Goal: Transaction & Acquisition: Book appointment/travel/reservation

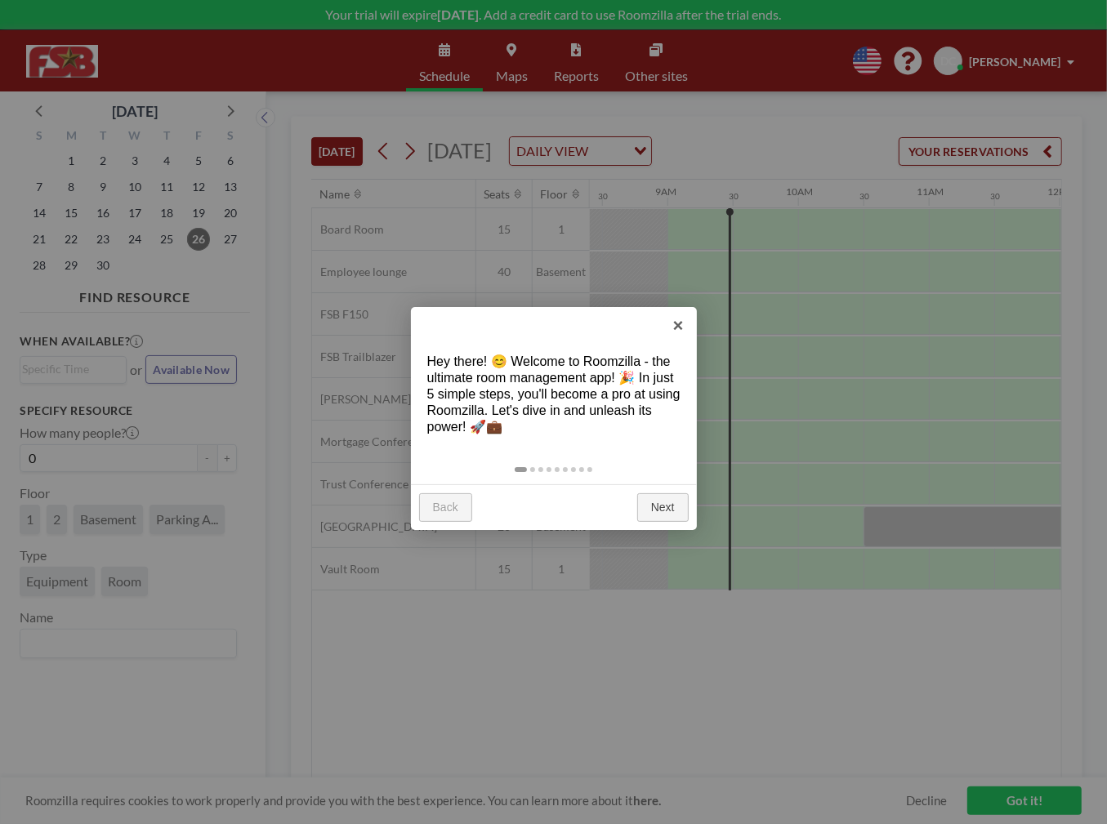
scroll to position [0, 1111]
click at [657, 506] on link "Next" at bounding box center [662, 507] width 51 height 29
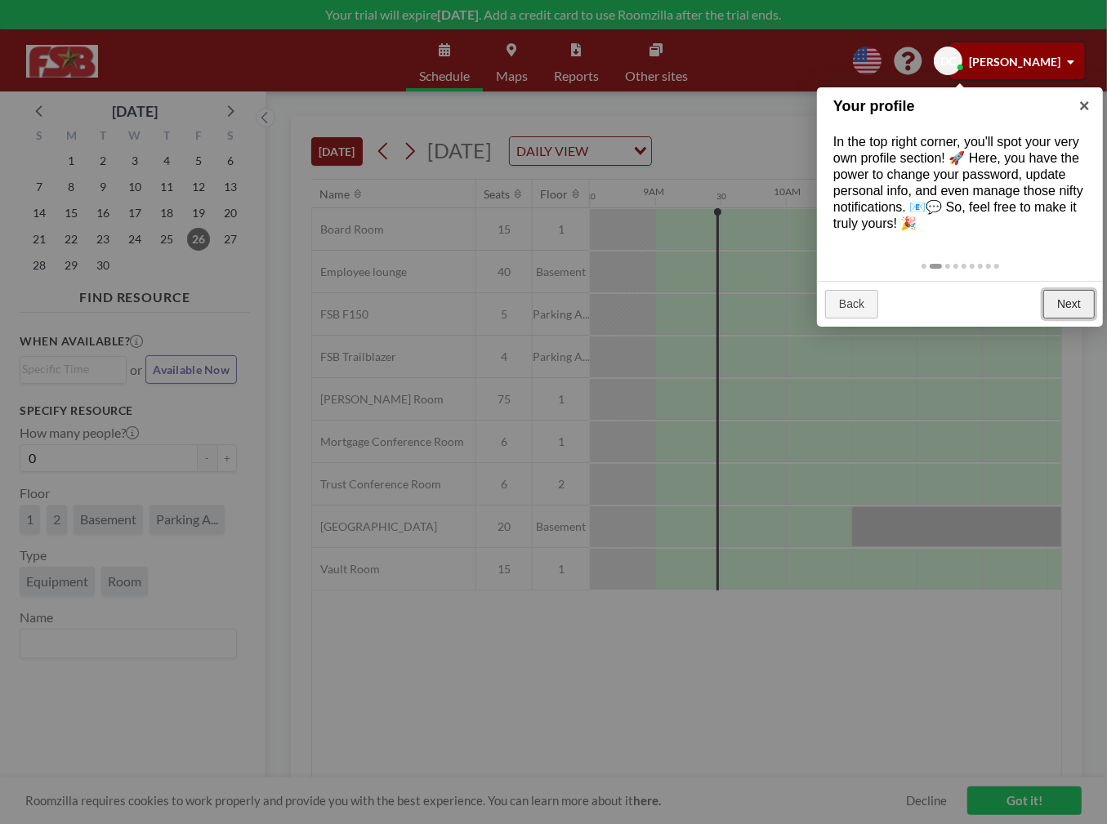
click at [1067, 297] on link "Next" at bounding box center [1068, 304] width 51 height 29
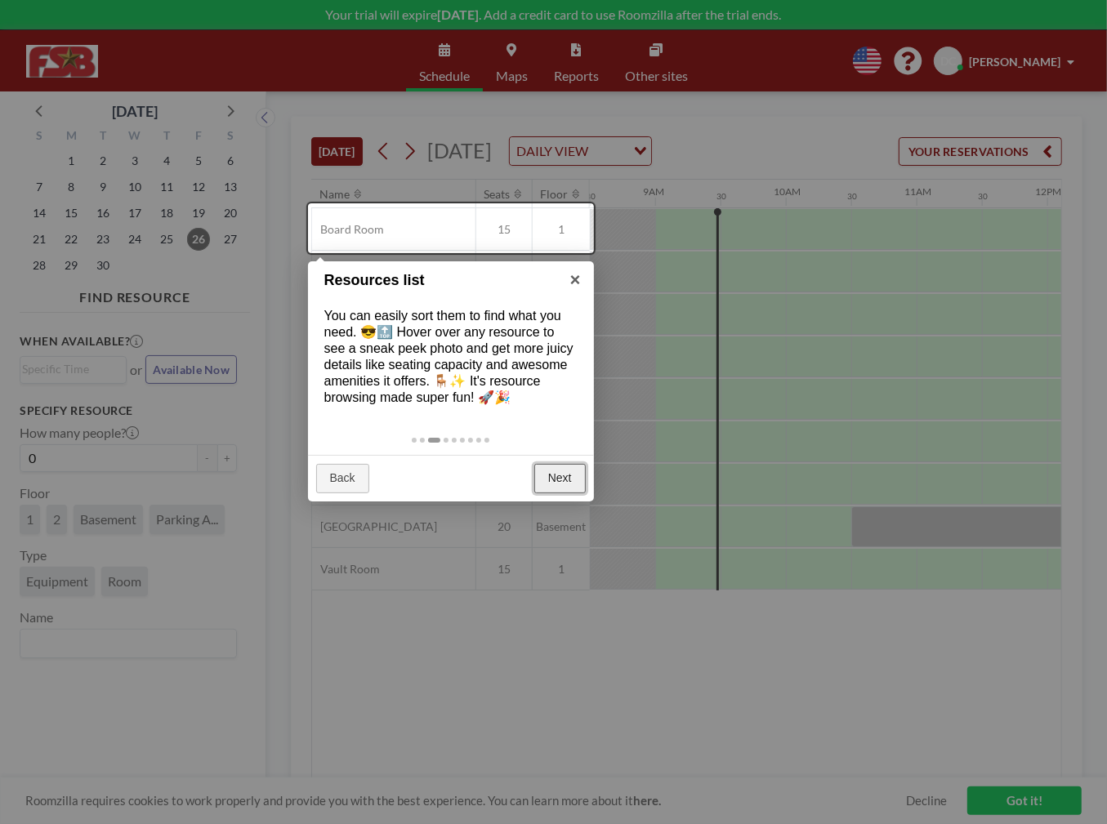
click at [567, 478] on link "Next" at bounding box center [559, 478] width 51 height 29
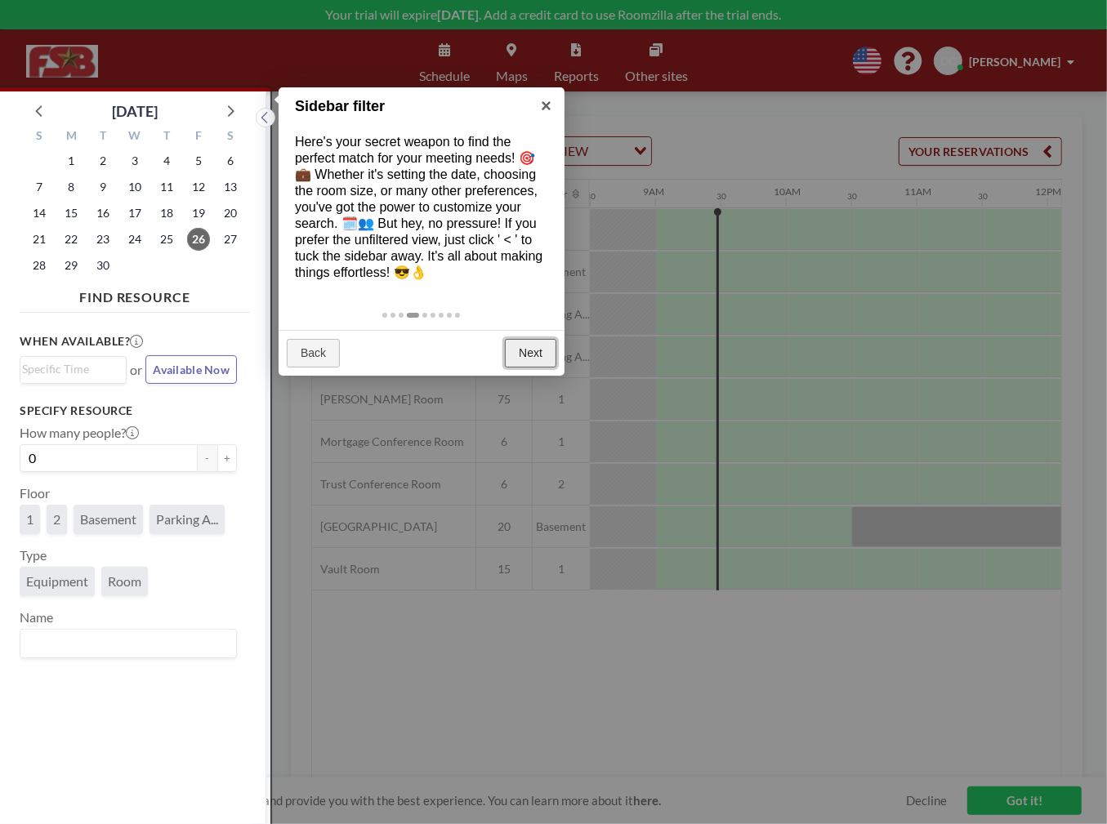
scroll to position [3, 0]
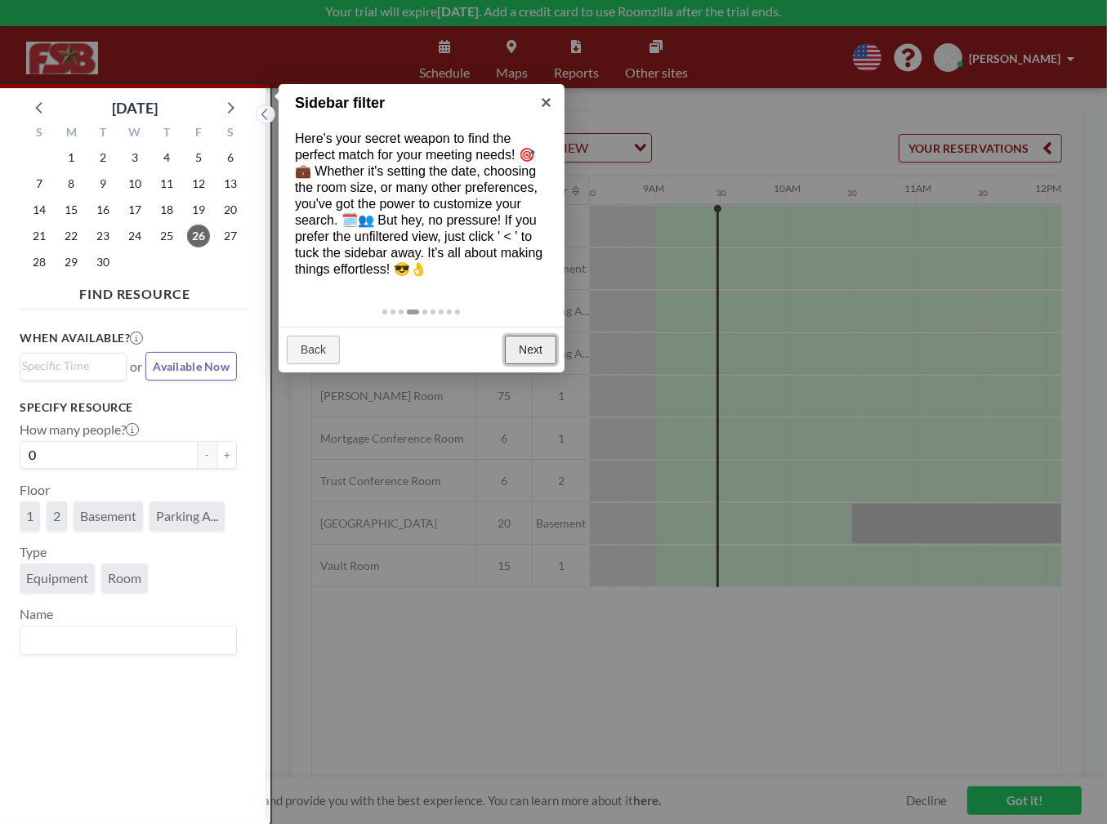
click at [532, 346] on link "Next" at bounding box center [530, 350] width 51 height 29
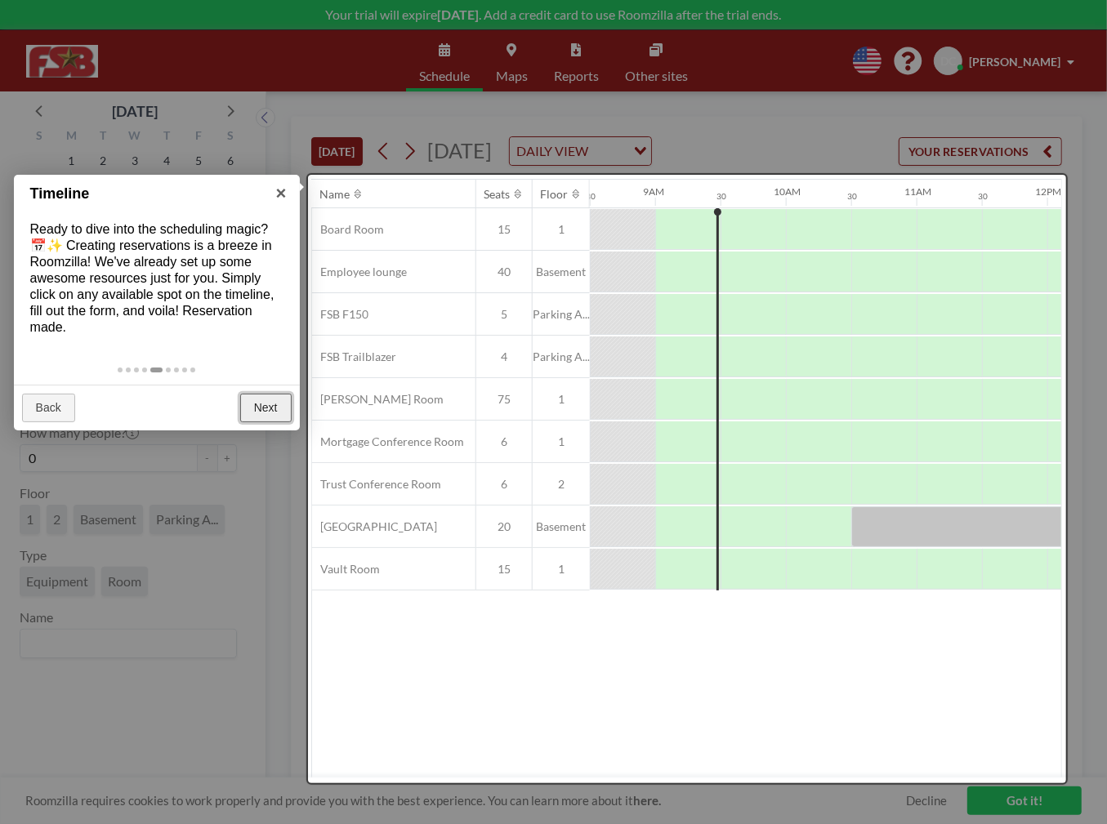
click at [257, 403] on link "Next" at bounding box center [265, 408] width 51 height 29
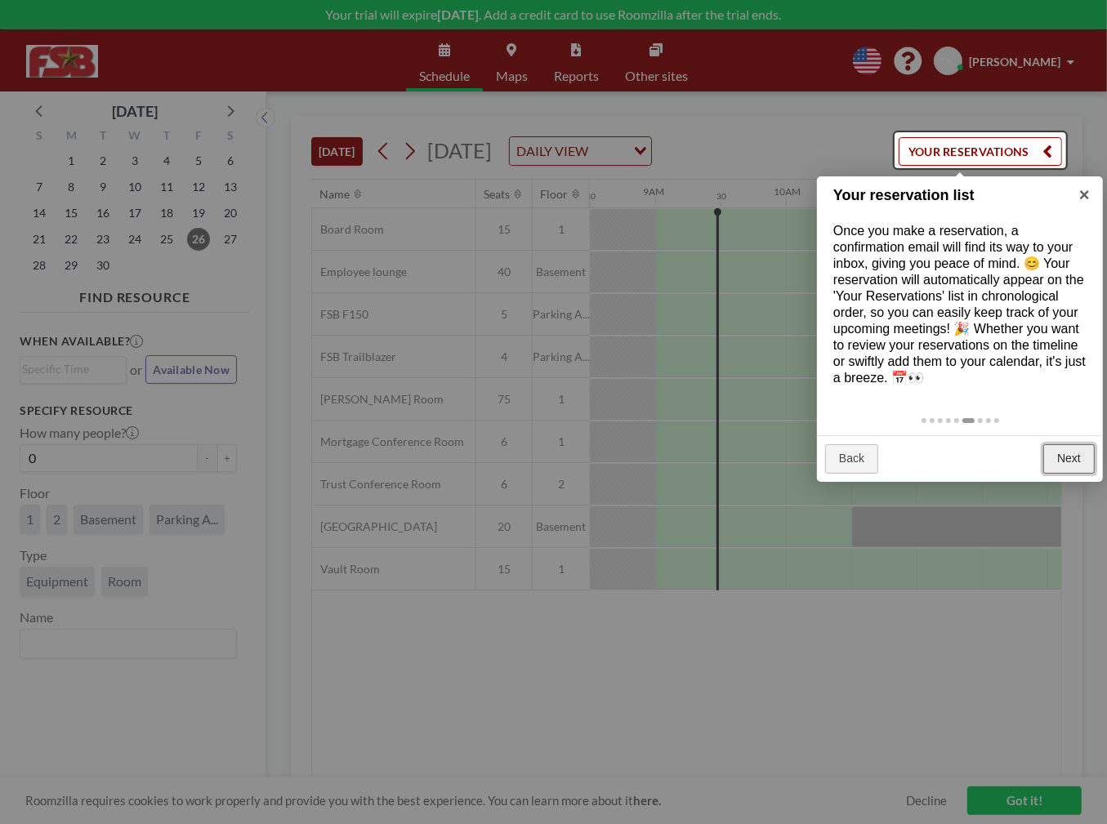
click at [1078, 458] on link "Next" at bounding box center [1068, 458] width 51 height 29
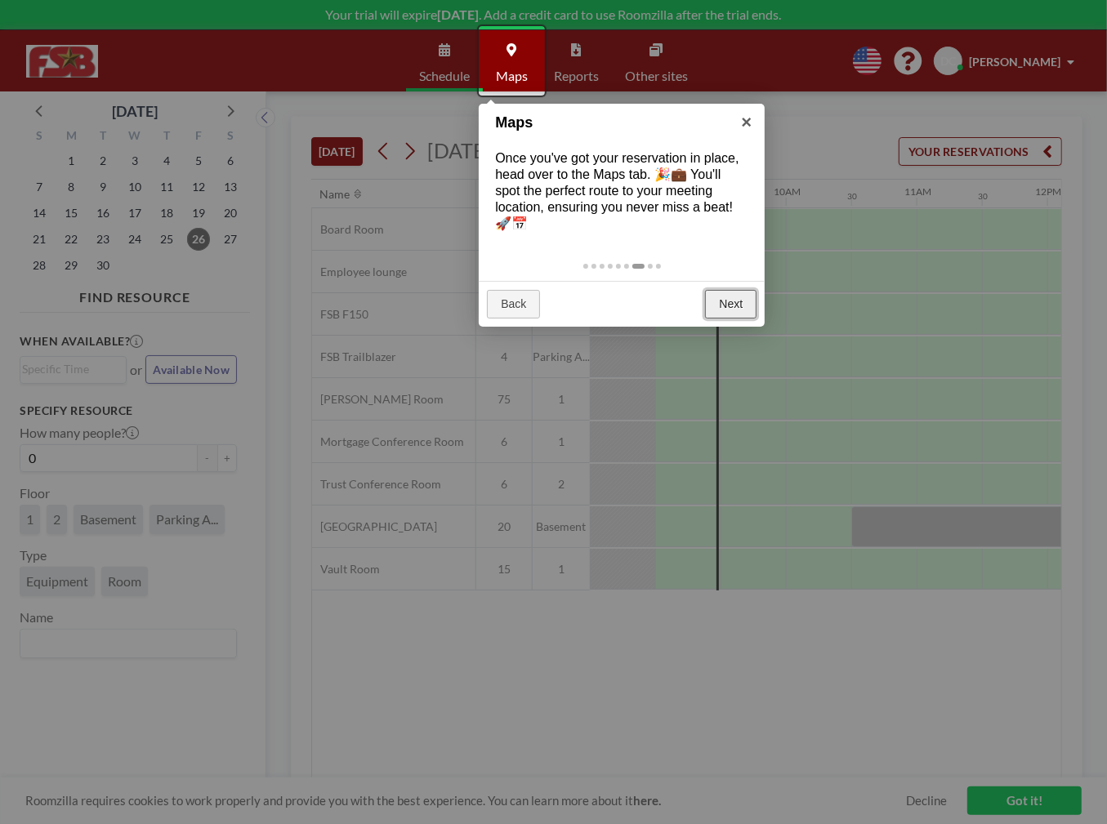
click at [740, 305] on link "Next" at bounding box center [730, 304] width 51 height 29
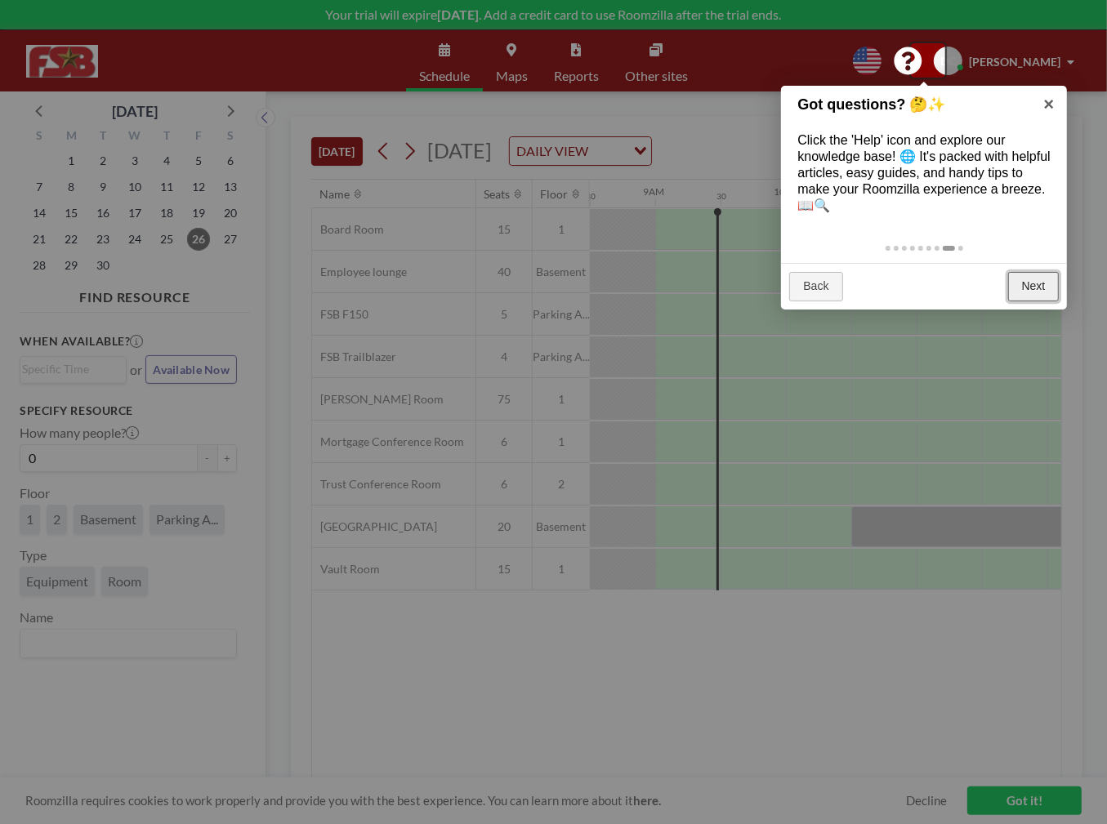
click at [1041, 285] on link "Next" at bounding box center [1033, 286] width 51 height 29
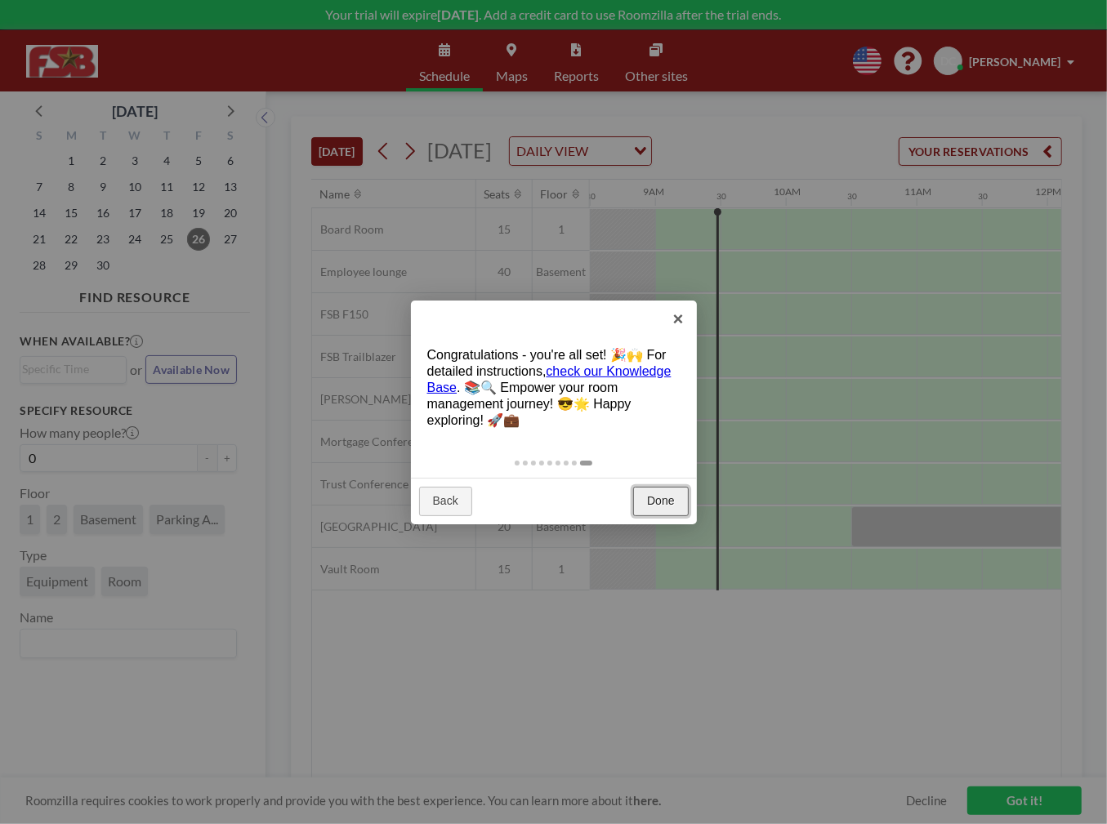
click at [647, 491] on link "Done" at bounding box center [660, 501] width 55 height 29
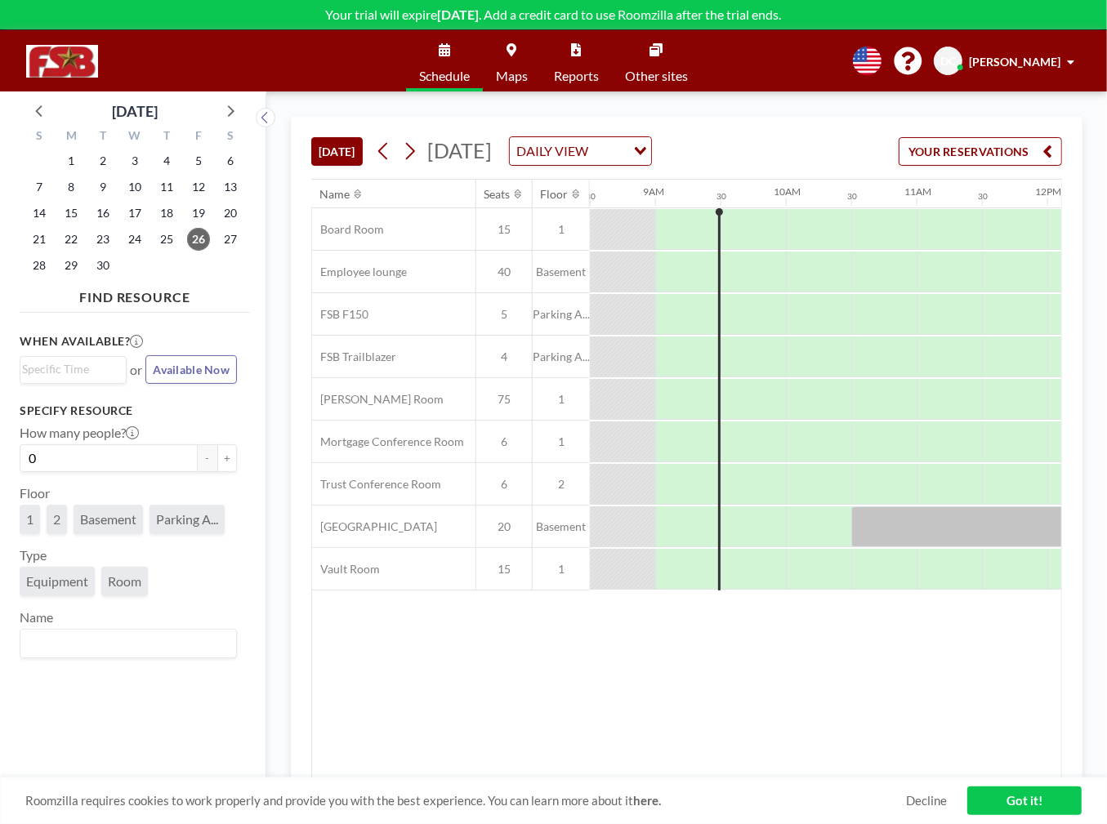
click at [1026, 804] on link "Got it!" at bounding box center [1024, 800] width 114 height 29
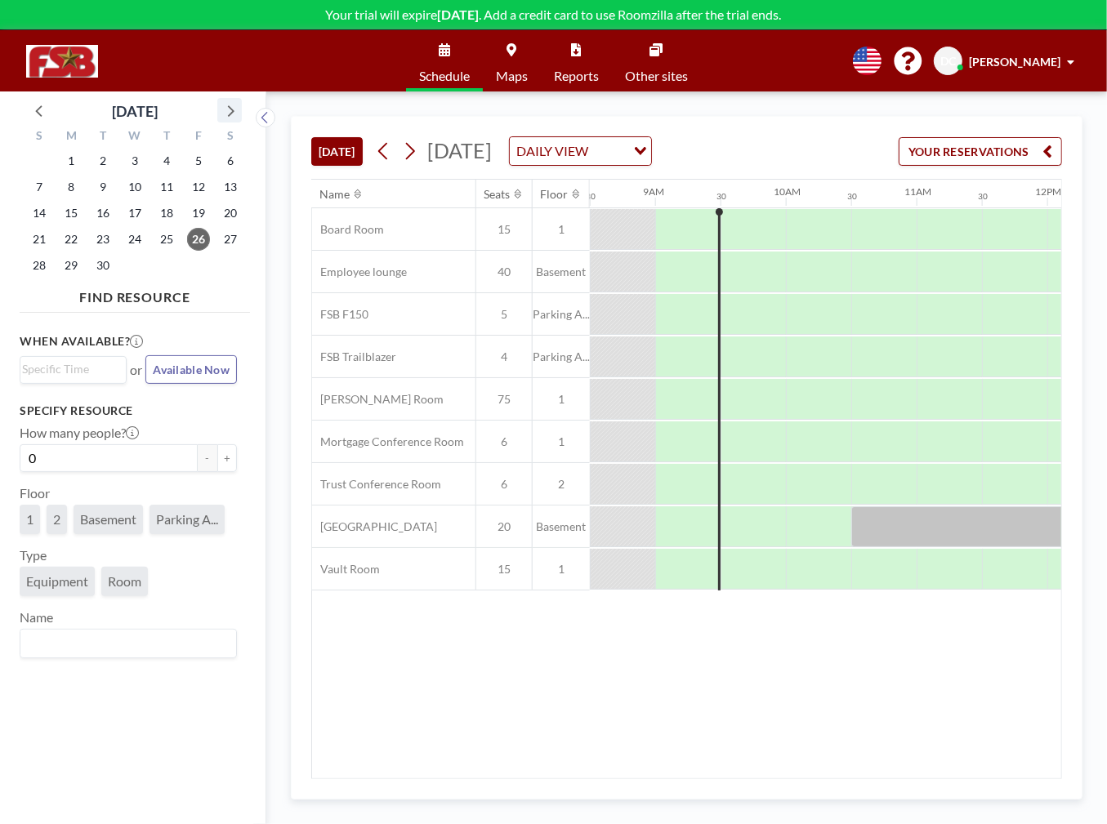
click at [229, 108] on icon at bounding box center [229, 110] width 21 height 21
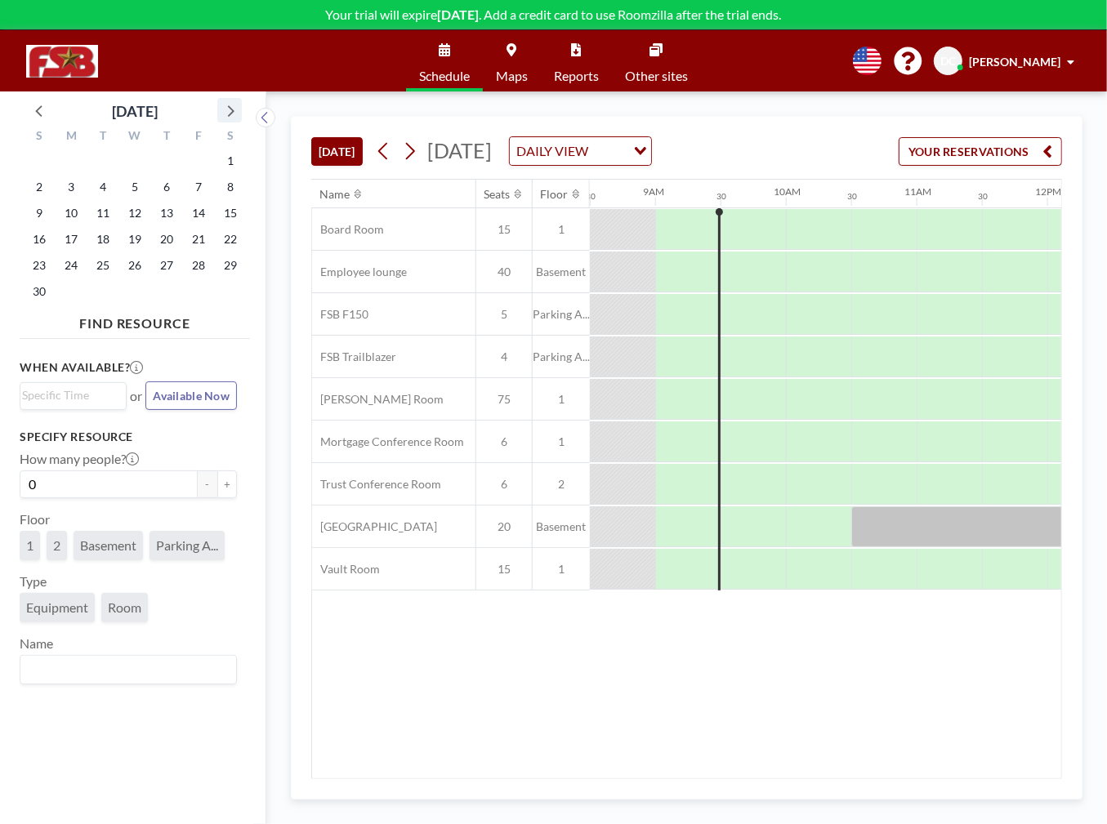
click at [229, 108] on icon at bounding box center [229, 110] width 21 height 21
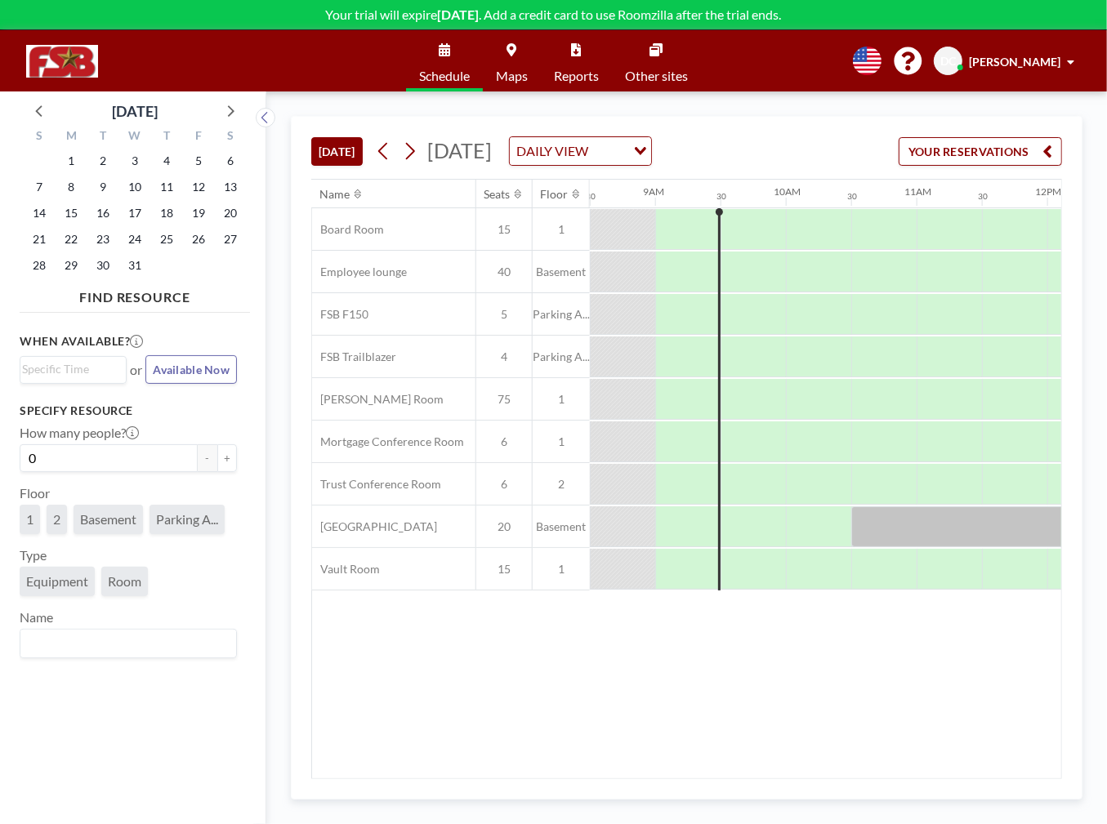
click at [56, 161] on div "1" at bounding box center [72, 161] width 32 height 26
click at [91, 457] on input "0" at bounding box center [109, 458] width 178 height 28
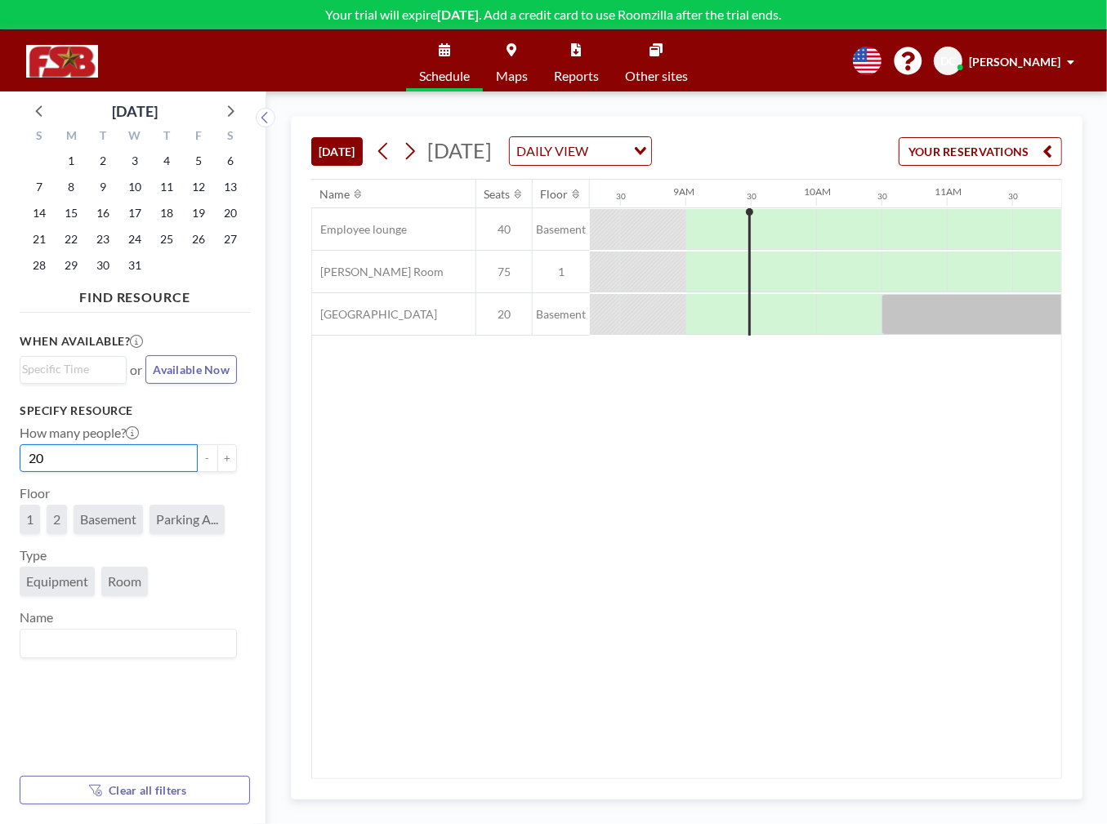
scroll to position [0, 1111]
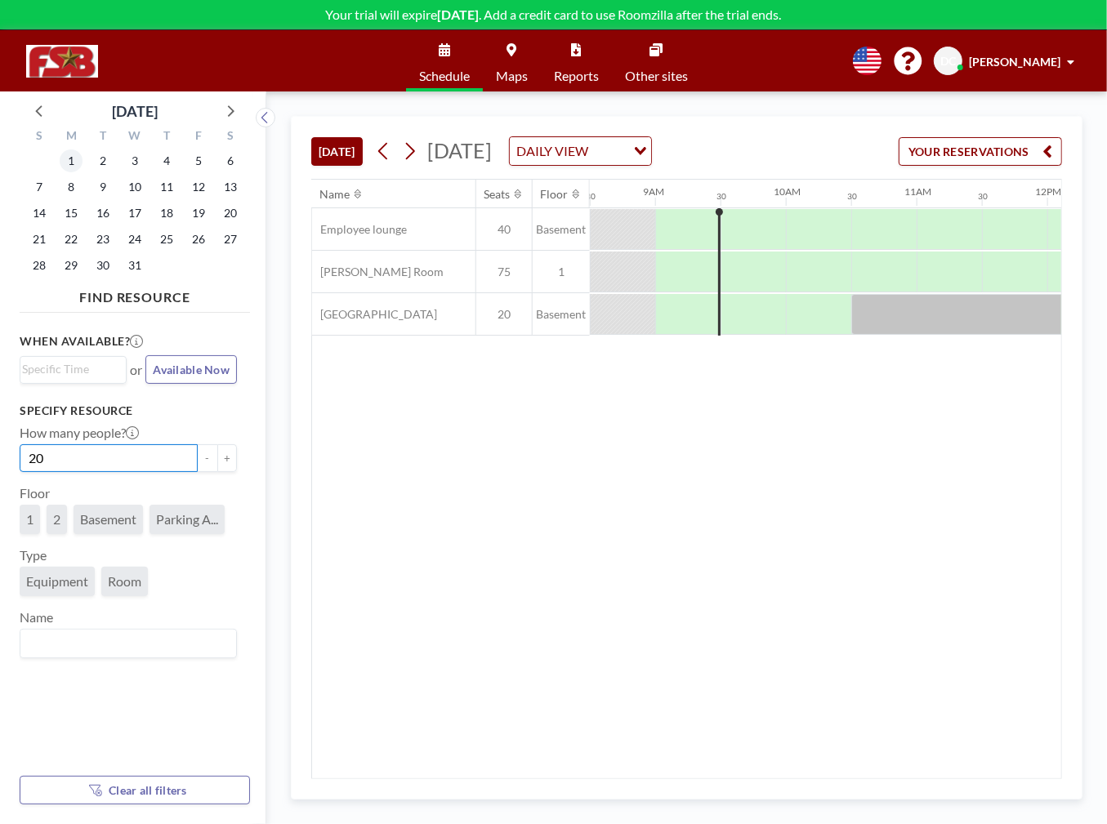
type input "20"
click at [73, 155] on span "1" at bounding box center [71, 160] width 23 height 23
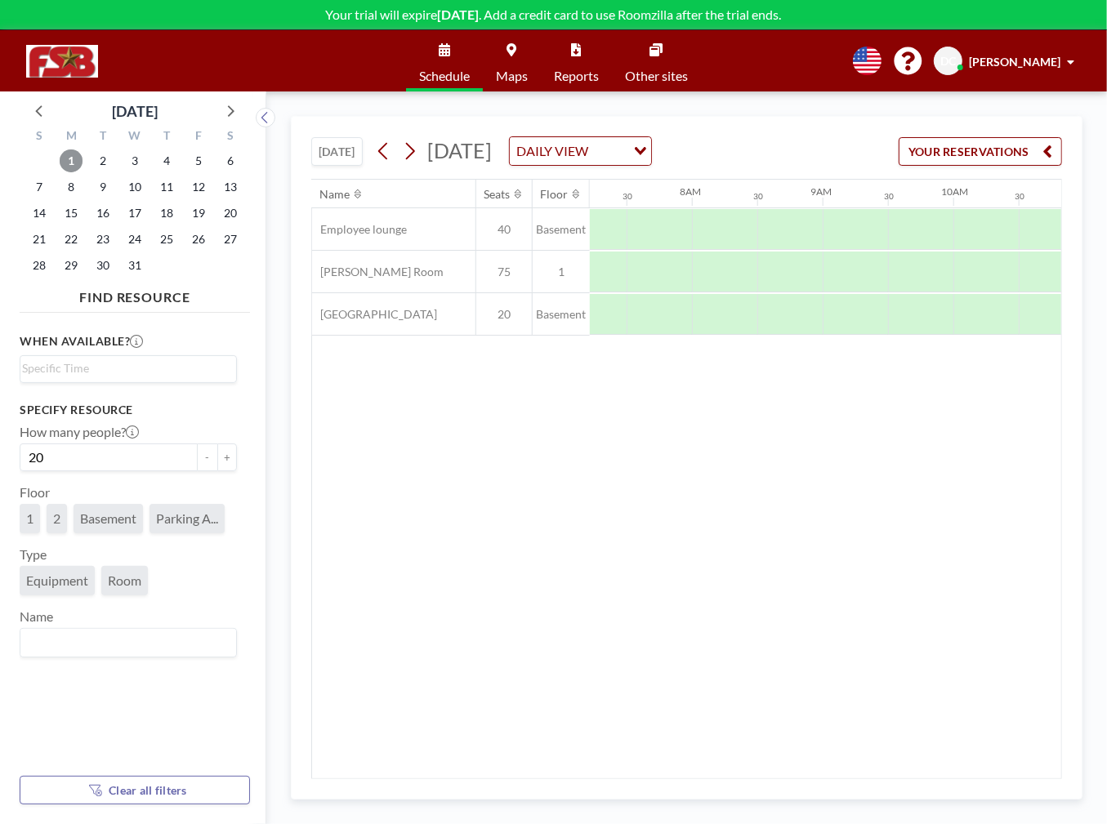
scroll to position [0, 980]
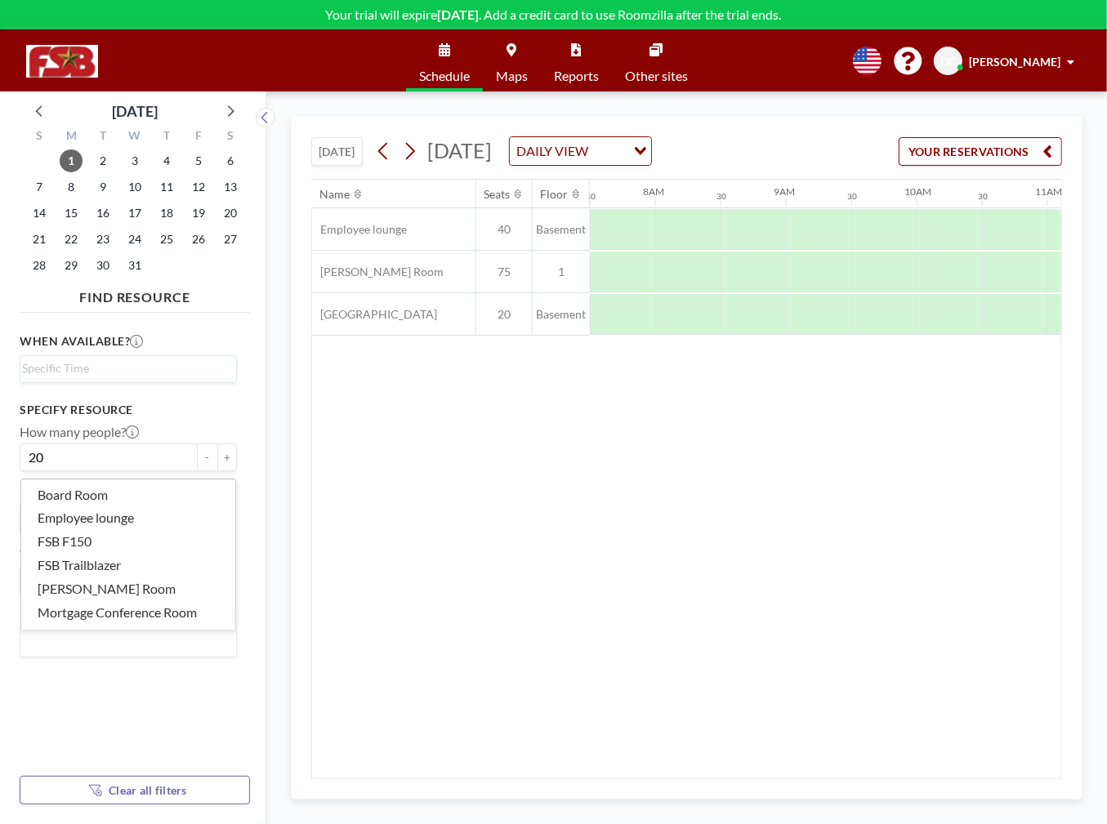
click at [114, 653] on input "Search for option" at bounding box center [124, 642] width 205 height 21
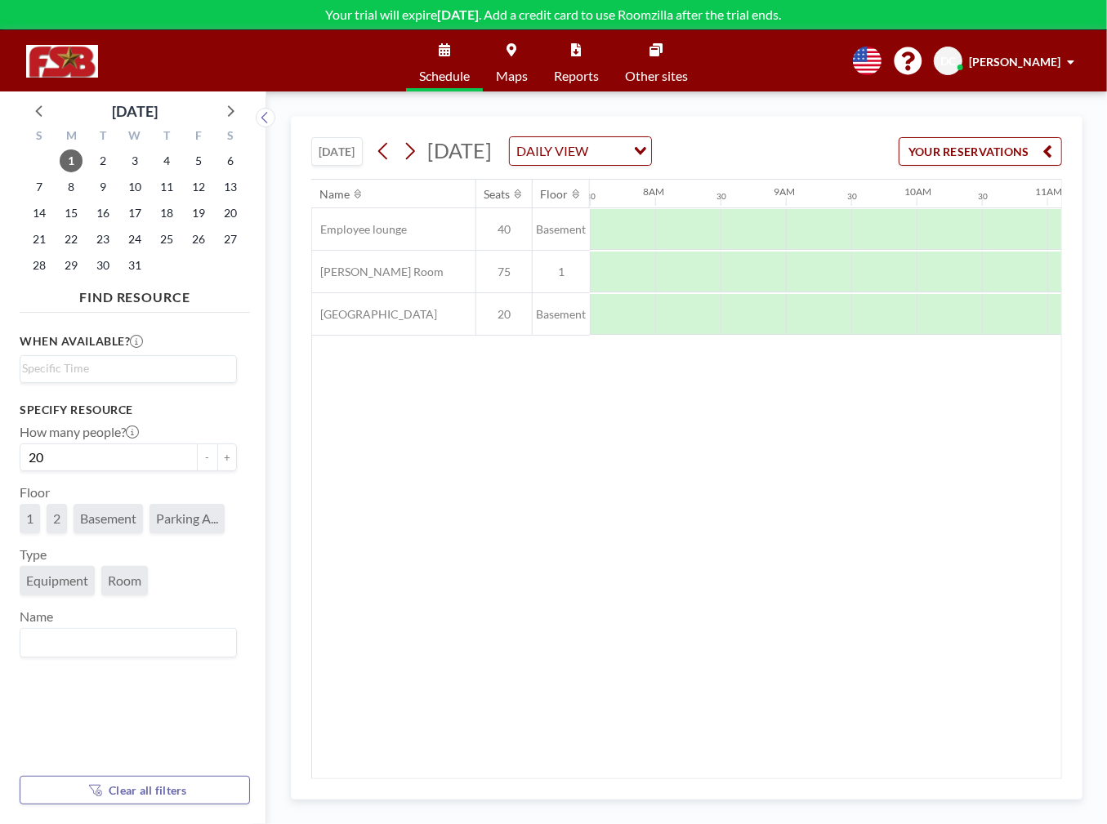
click at [810, 515] on div "Name Seats Floor 12AM 30 1AM 30 2AM 30 3AM 30 4AM 30 5AM 30 6AM 30 7AM 30 8AM 3…" at bounding box center [686, 479] width 749 height 599
click at [659, 228] on div at bounding box center [687, 229] width 65 height 41
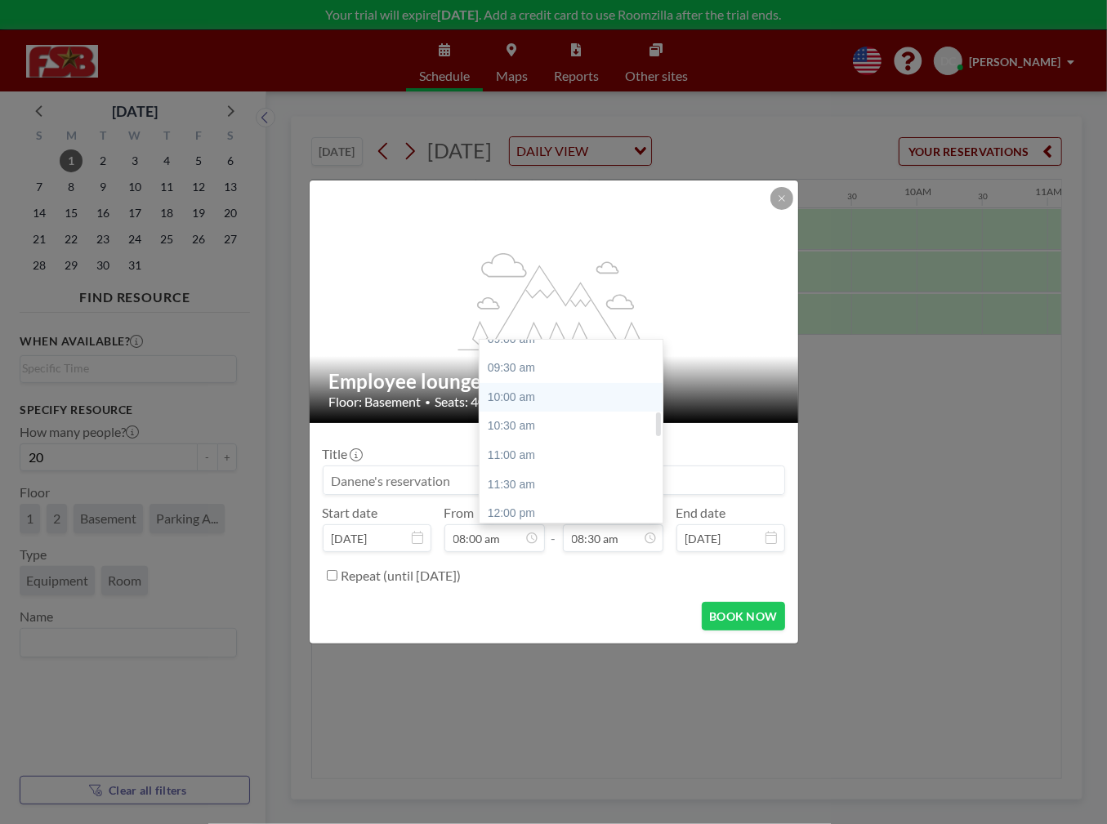
scroll to position [657, 0]
click at [513, 395] on div "12:00 pm" at bounding box center [574, 394] width 191 height 29
type input "12:00 pm"
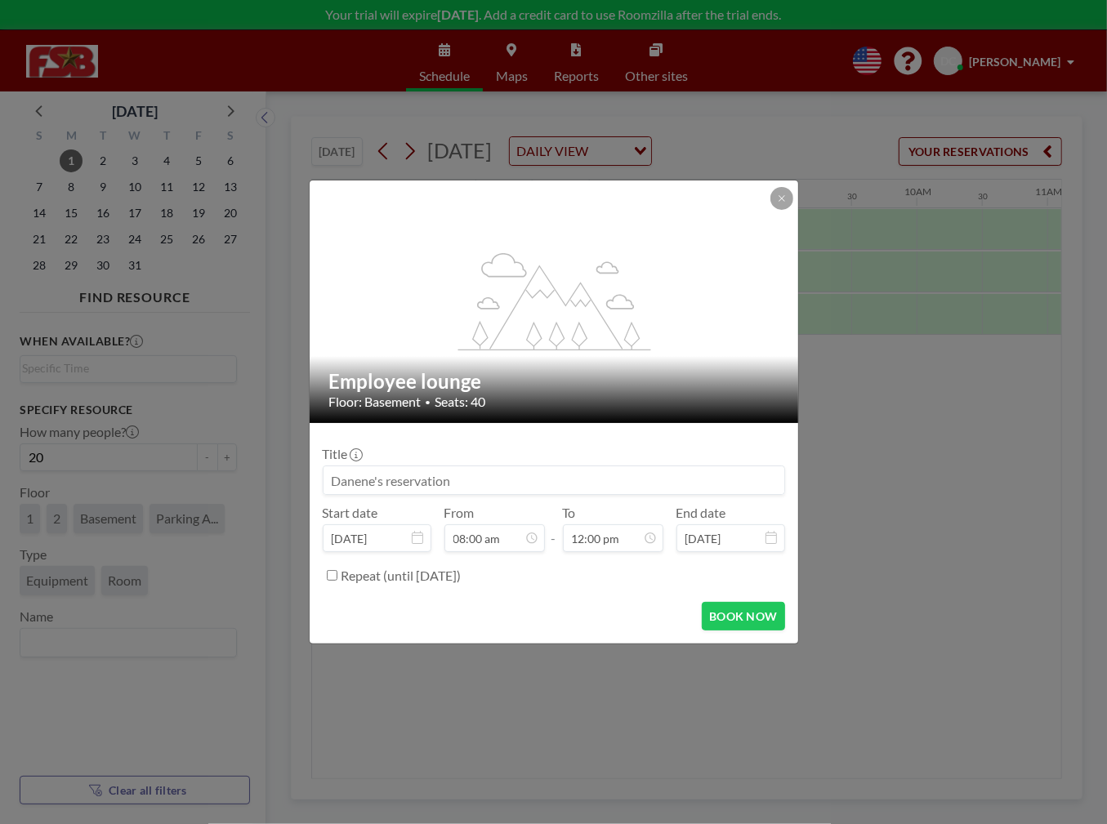
scroll to position [464, 0]
click at [460, 477] on input at bounding box center [553, 480] width 461 height 28
type input "[PERSON_NAME] Training Leadership Group"
click at [755, 617] on button "BOOK NOW" at bounding box center [743, 616] width 82 height 29
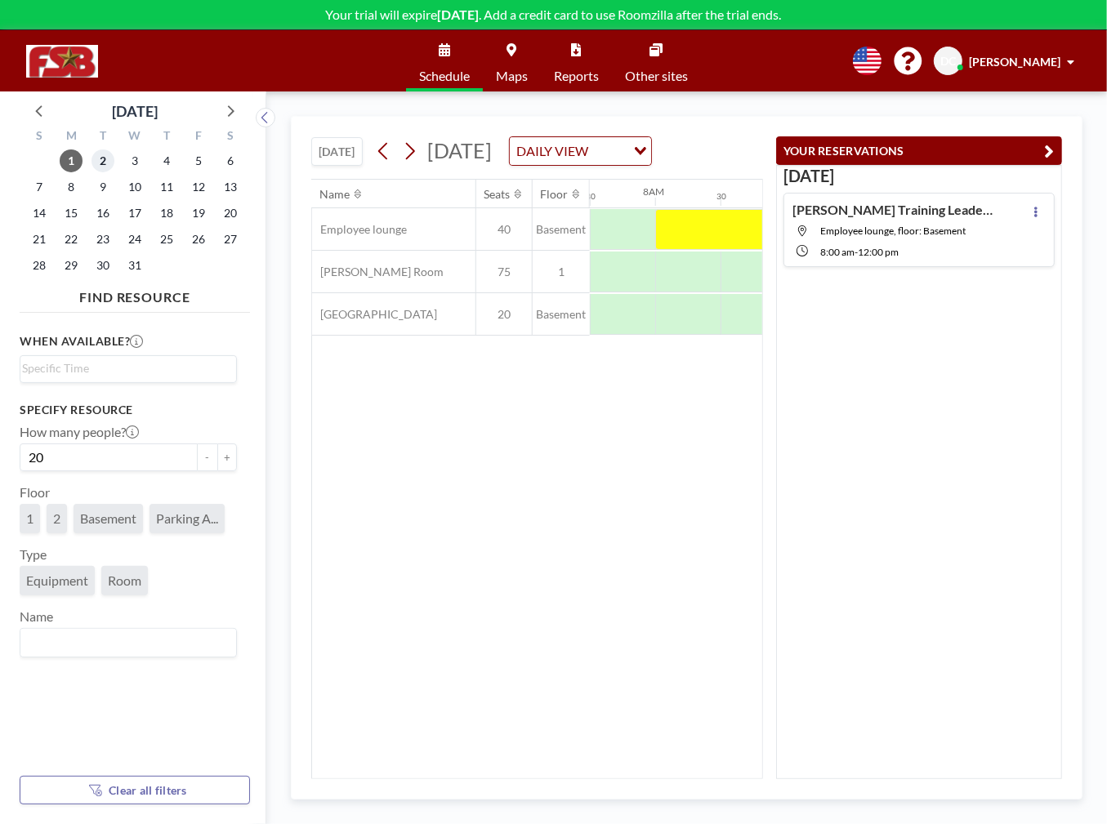
click at [106, 161] on span "2" at bounding box center [102, 160] width 23 height 23
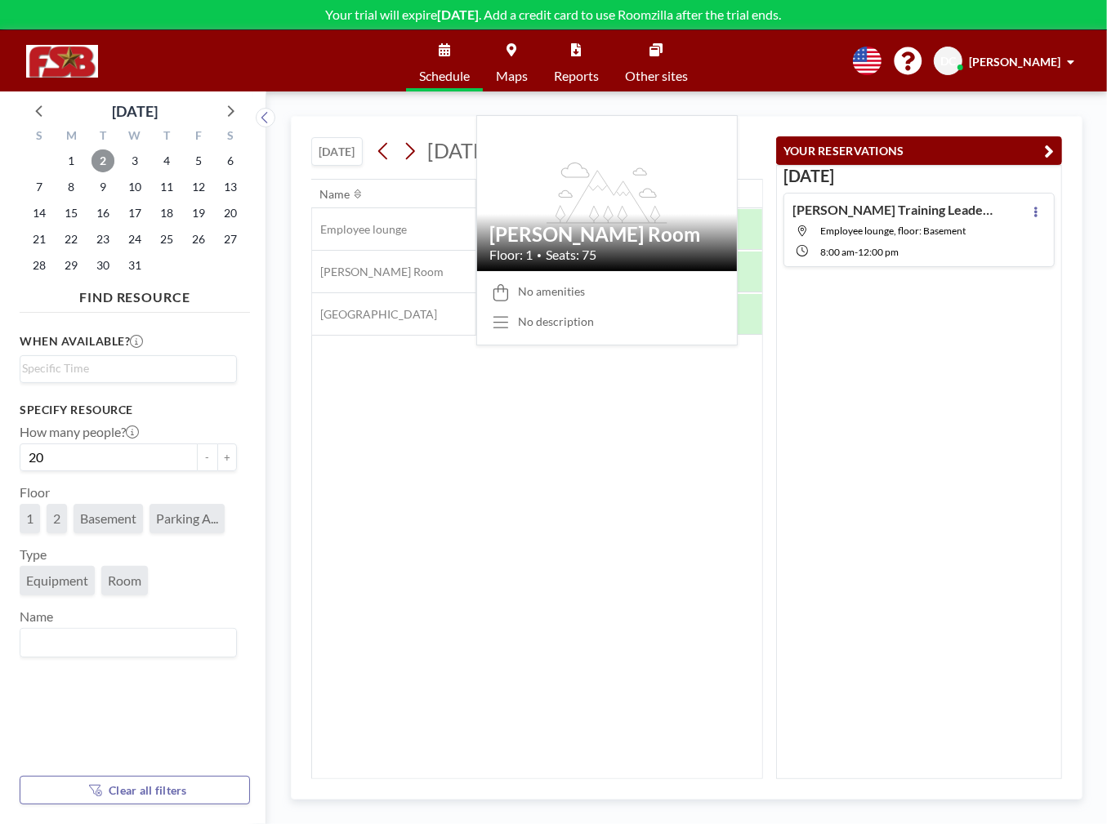
scroll to position [0, 980]
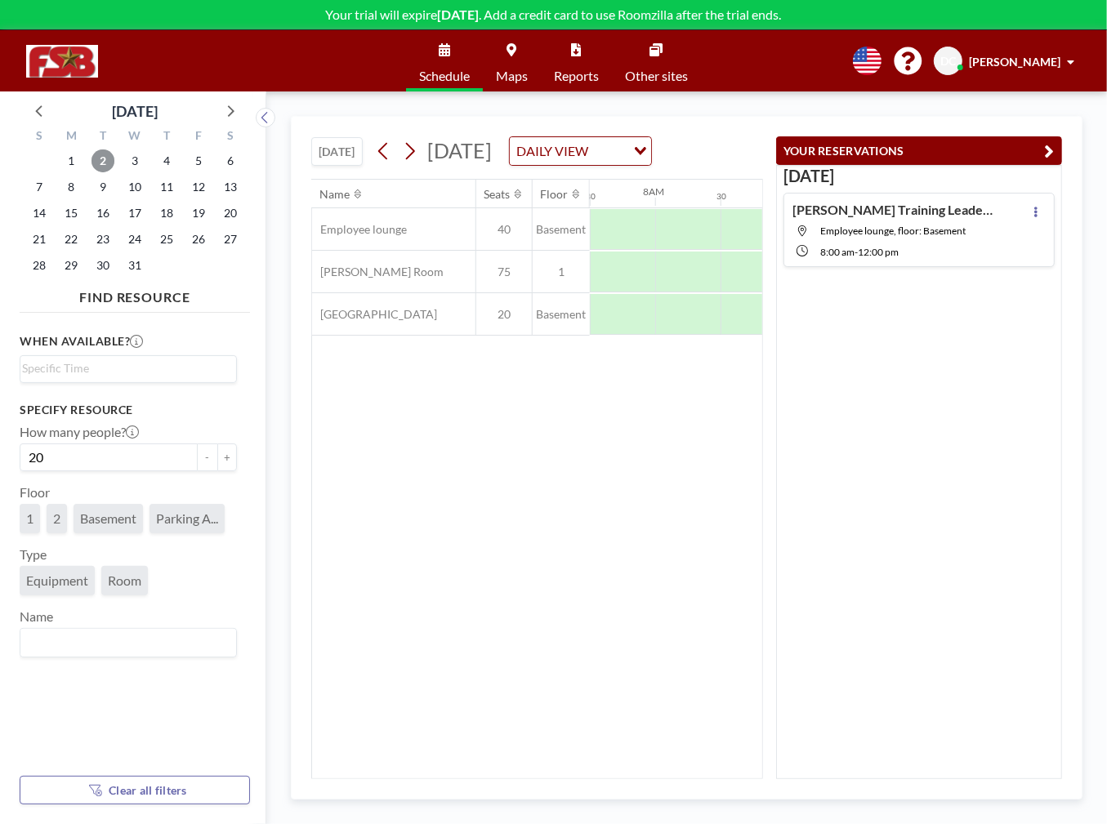
click at [98, 158] on span "2" at bounding box center [102, 160] width 23 height 23
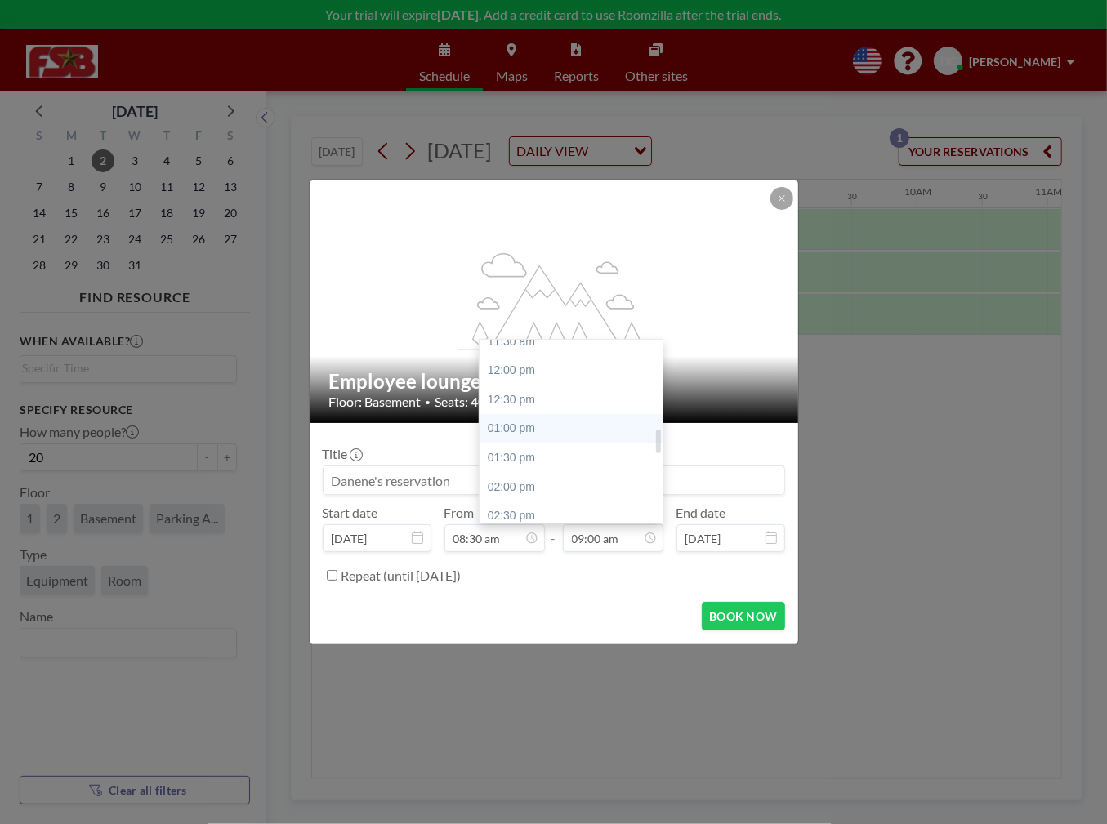
scroll to position [686, 0]
click at [514, 368] on div "12:00 pm" at bounding box center [574, 365] width 191 height 29
type input "12:00 pm"
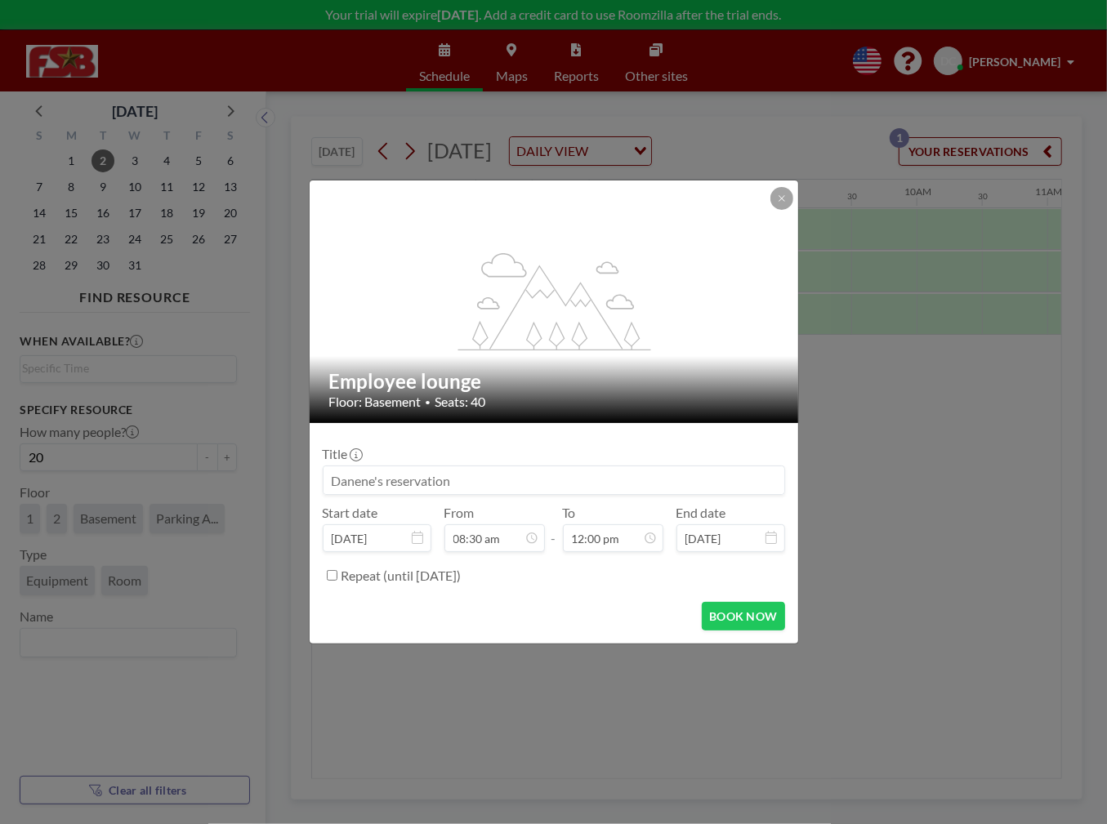
scroll to position [494, 0]
click at [479, 474] on input at bounding box center [553, 480] width 461 height 28
type input "TriLeadership Training with Juli"
click at [751, 618] on button "BOOK NOW" at bounding box center [743, 616] width 82 height 29
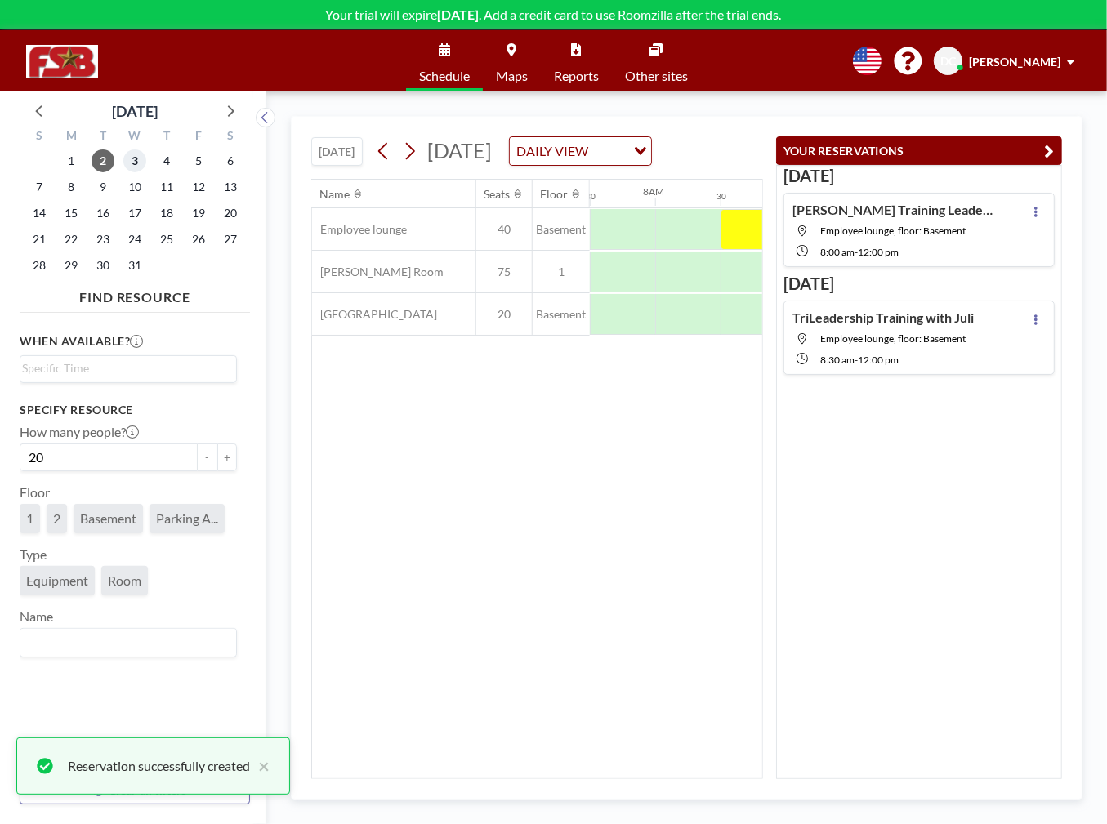
click at [130, 161] on span "3" at bounding box center [134, 160] width 23 height 23
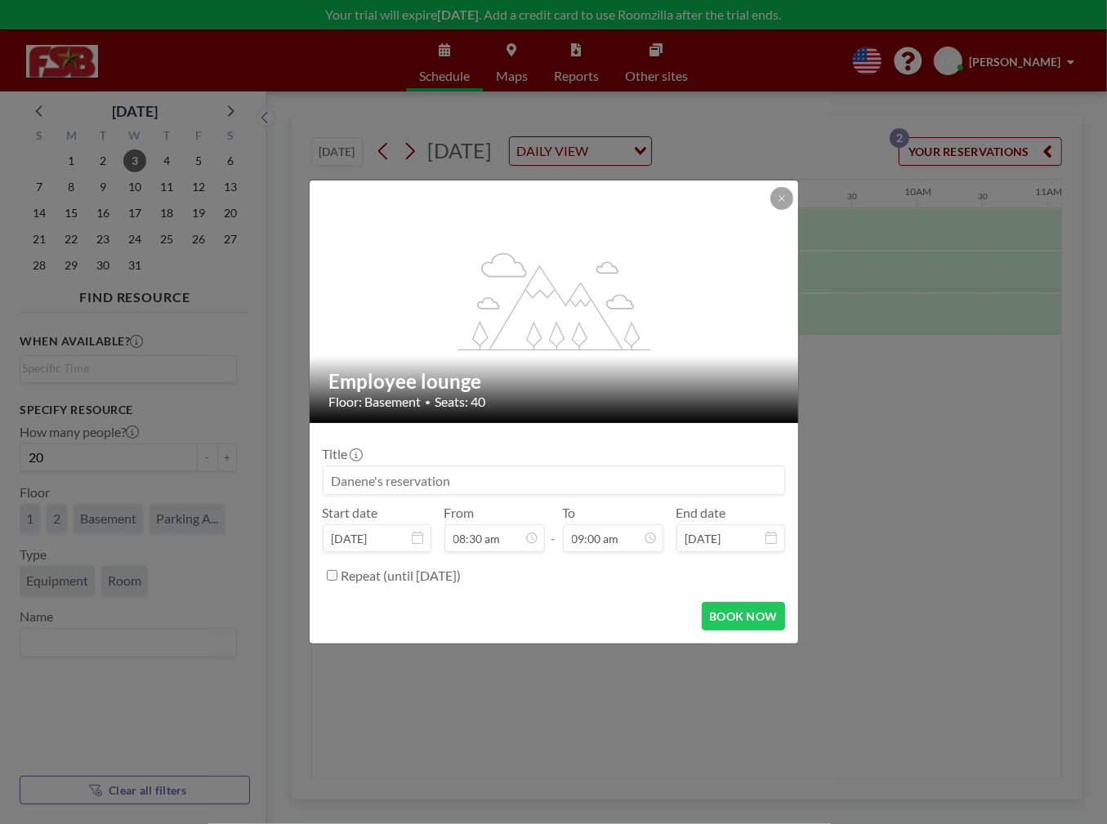
click at [550, 480] on input at bounding box center [553, 480] width 461 height 28
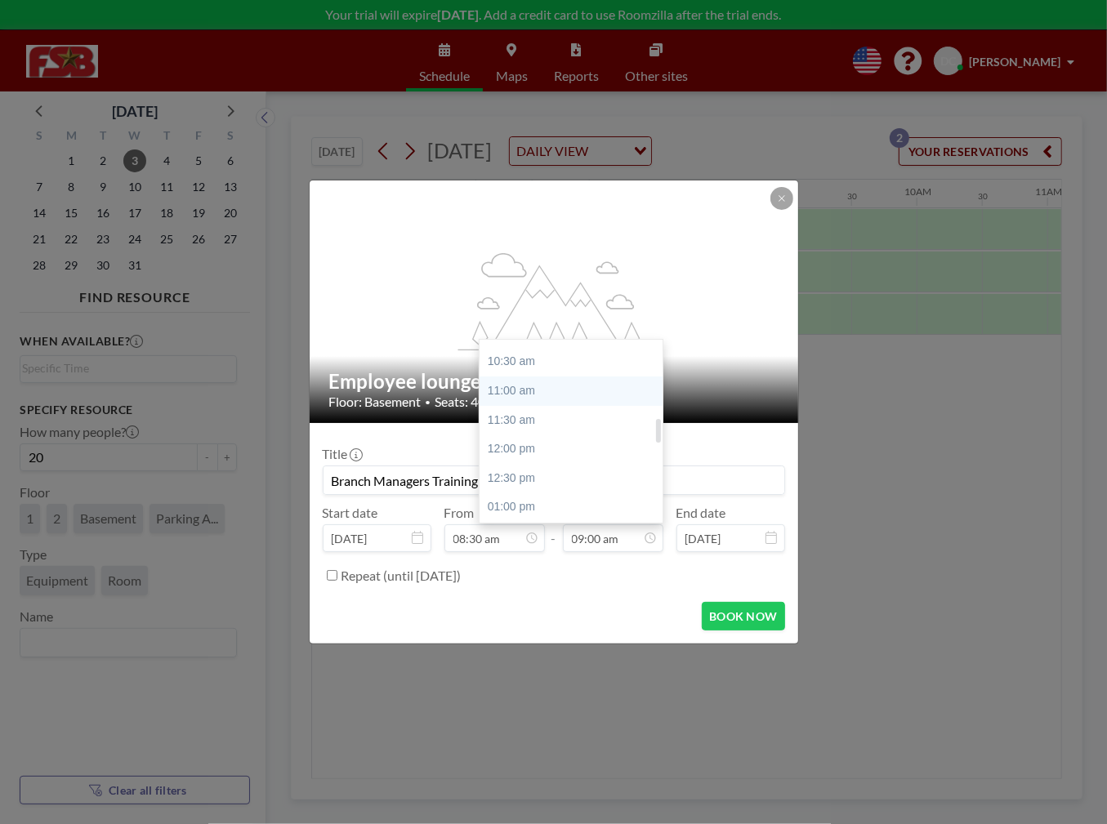
scroll to position [604, 0]
type input "Branch Managers Training with Juli"
click at [535, 439] on div "12:00 pm" at bounding box center [574, 448] width 191 height 29
type input "12:00 pm"
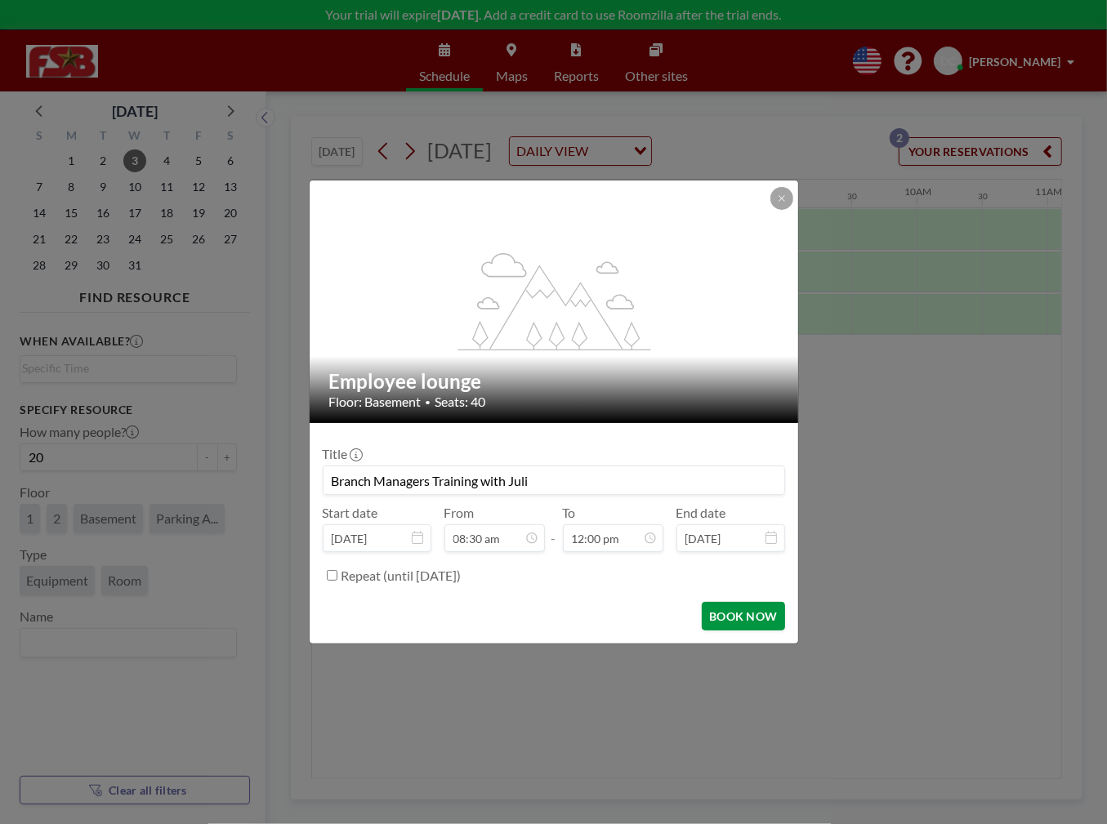
scroll to position [697, 0]
click at [747, 618] on button "BOOK NOW" at bounding box center [743, 616] width 82 height 29
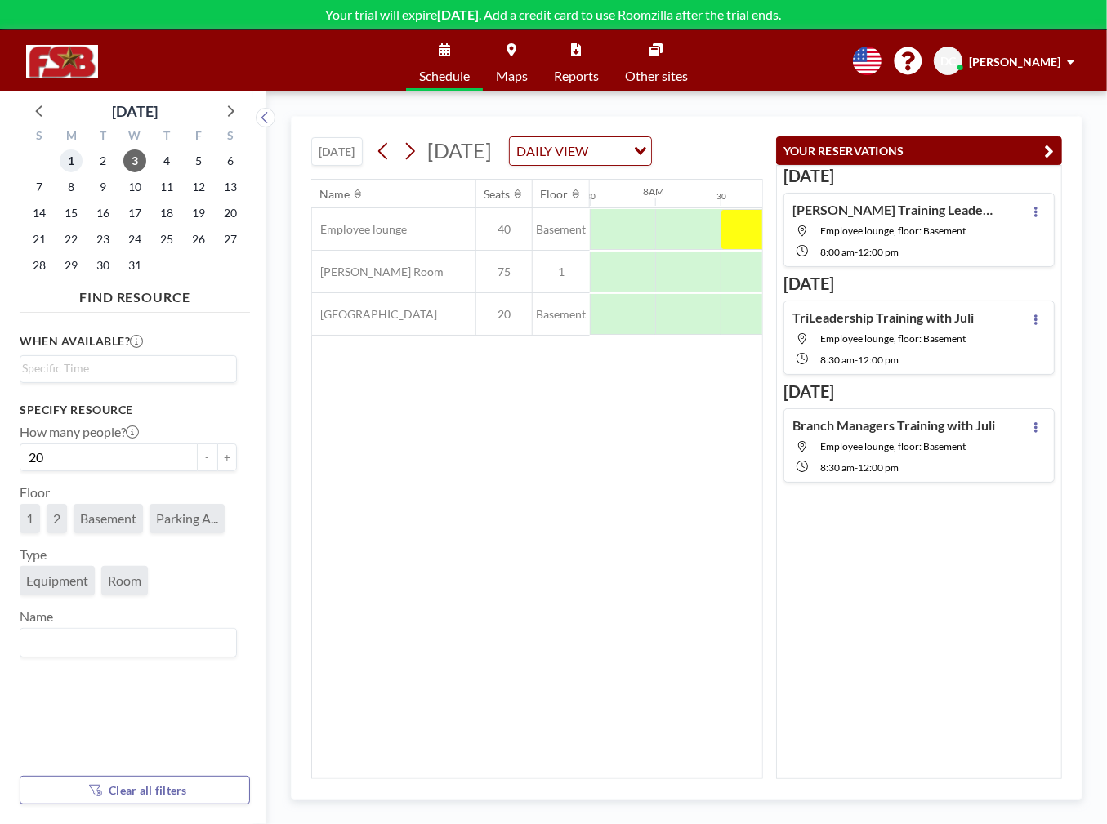
click at [67, 158] on span "1" at bounding box center [71, 160] width 23 height 23
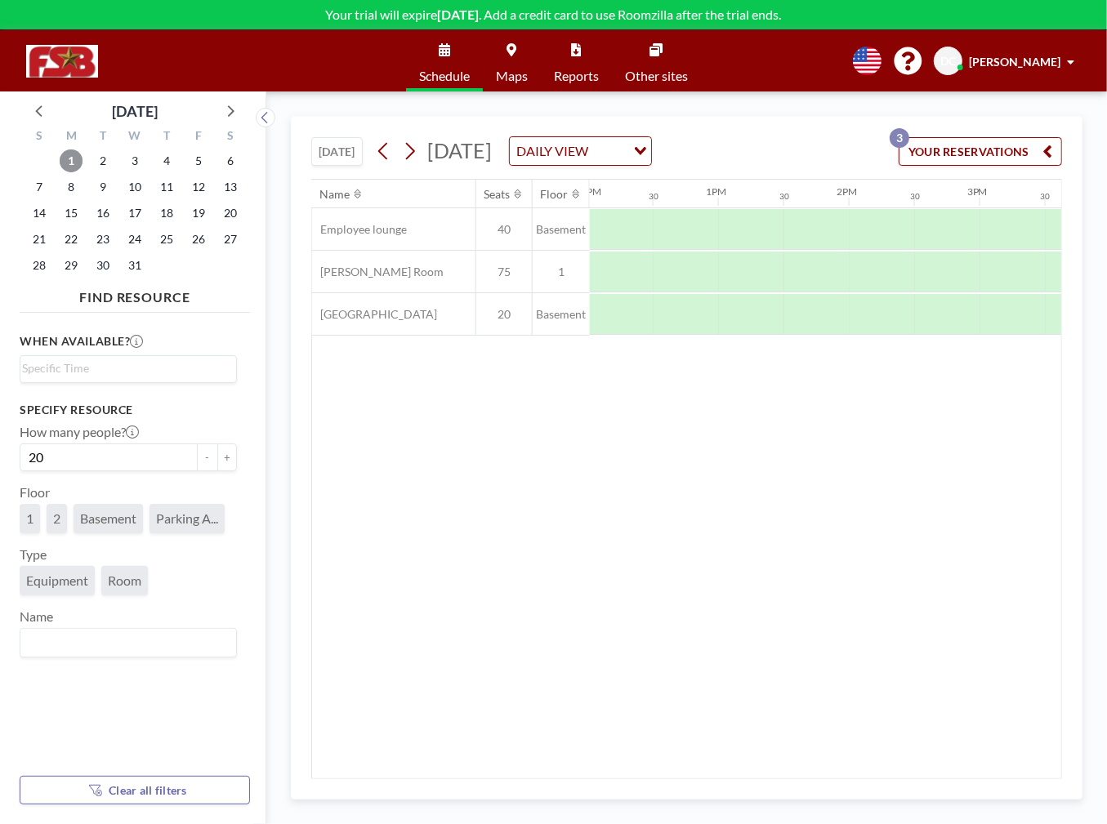
scroll to position [0, 1614]
click at [808, 210] on div at bounding box center [837, 229] width 65 height 41
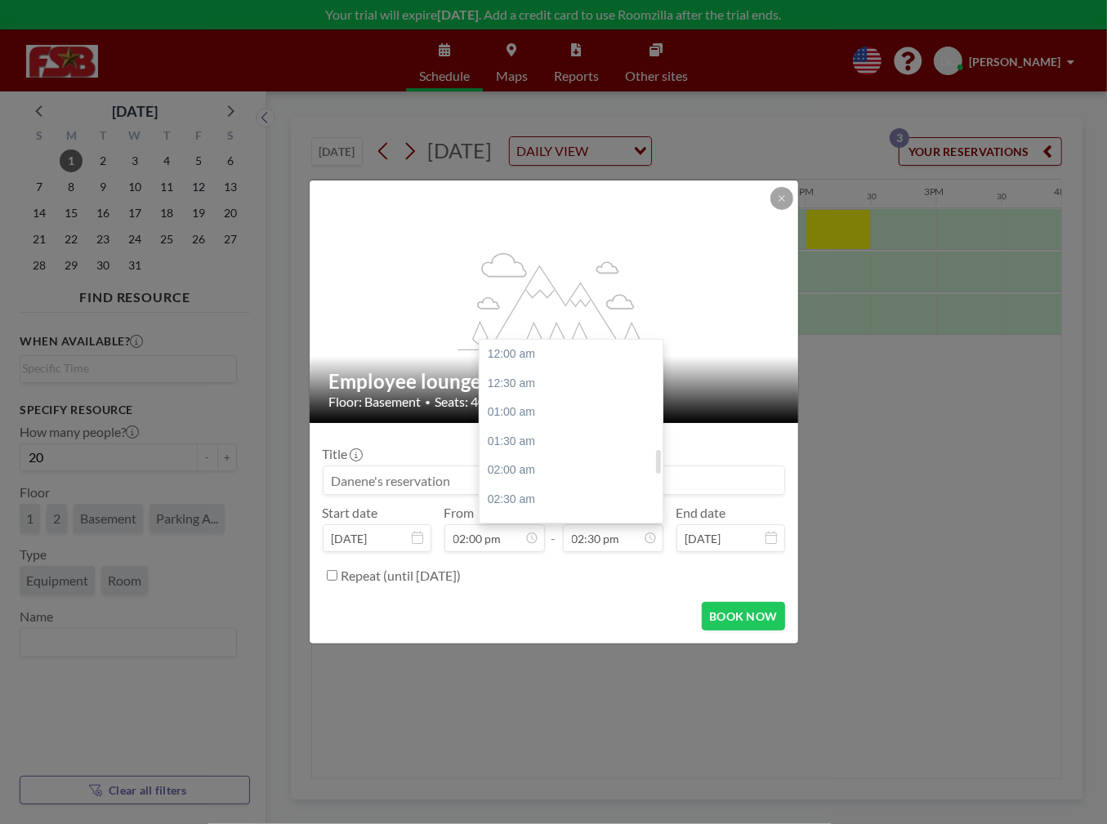
scroll to position [843, 0]
click at [519, 497] on div "05:00 pm" at bounding box center [574, 499] width 191 height 29
type input "05:00 pm"
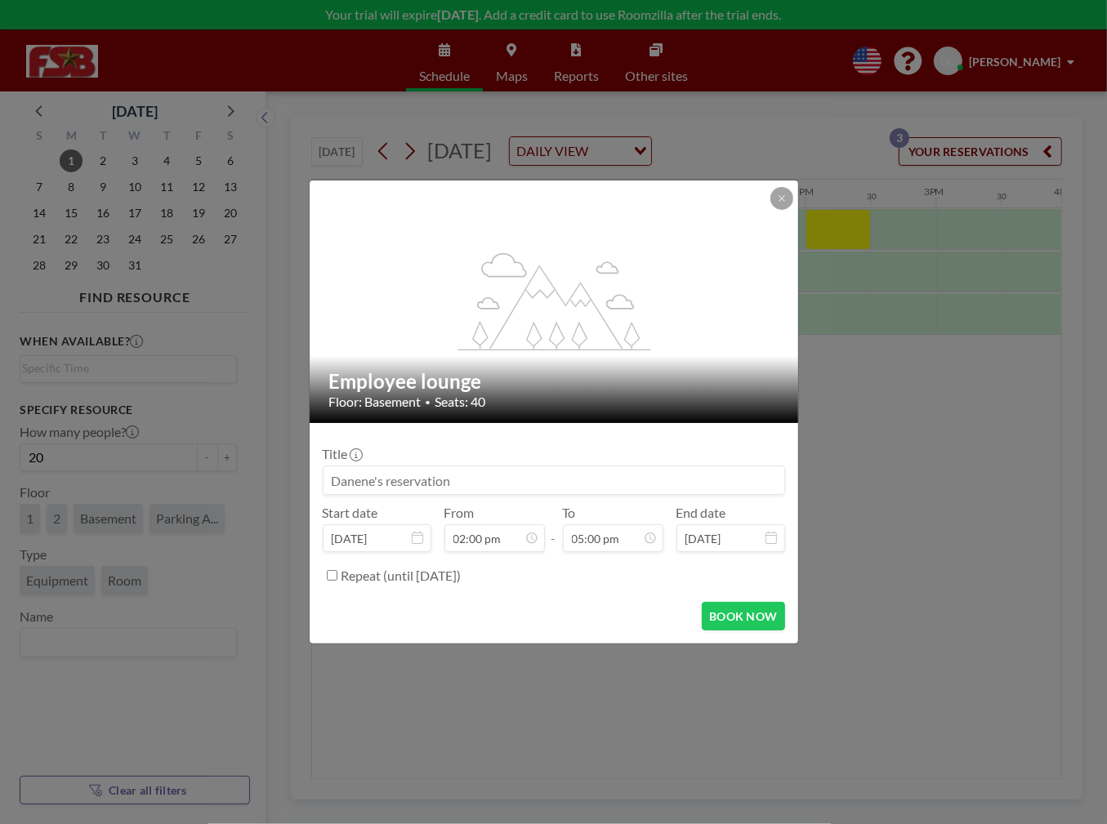
scroll to position [988, 0]
click at [455, 479] on input at bounding box center [553, 480] width 461 height 28
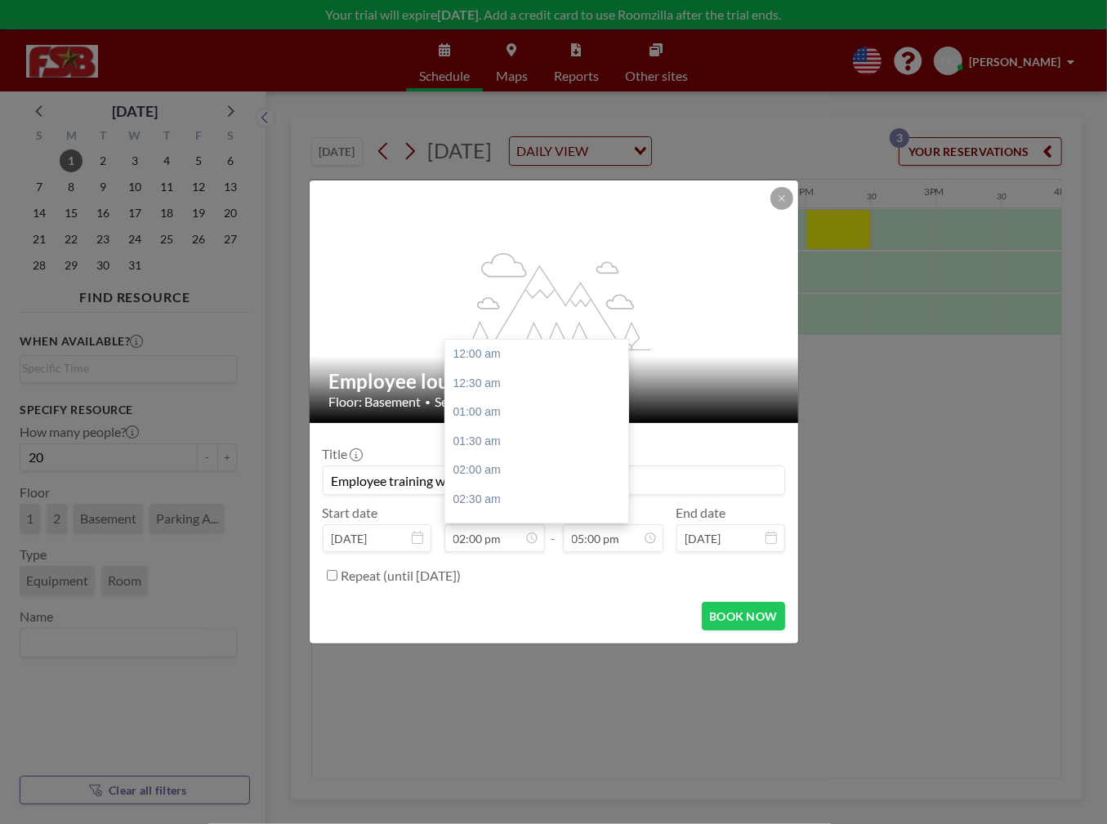
scroll to position [813, 0]
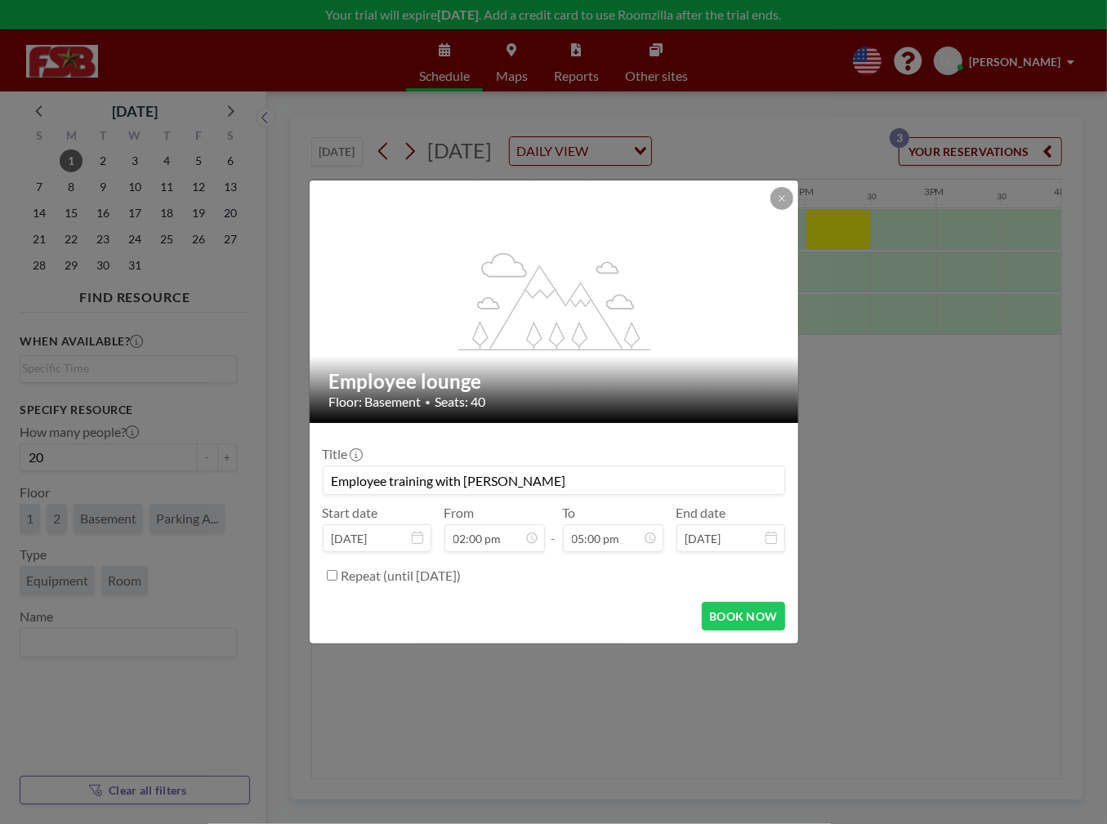
click at [412, 540] on icon at bounding box center [417, 537] width 11 height 13
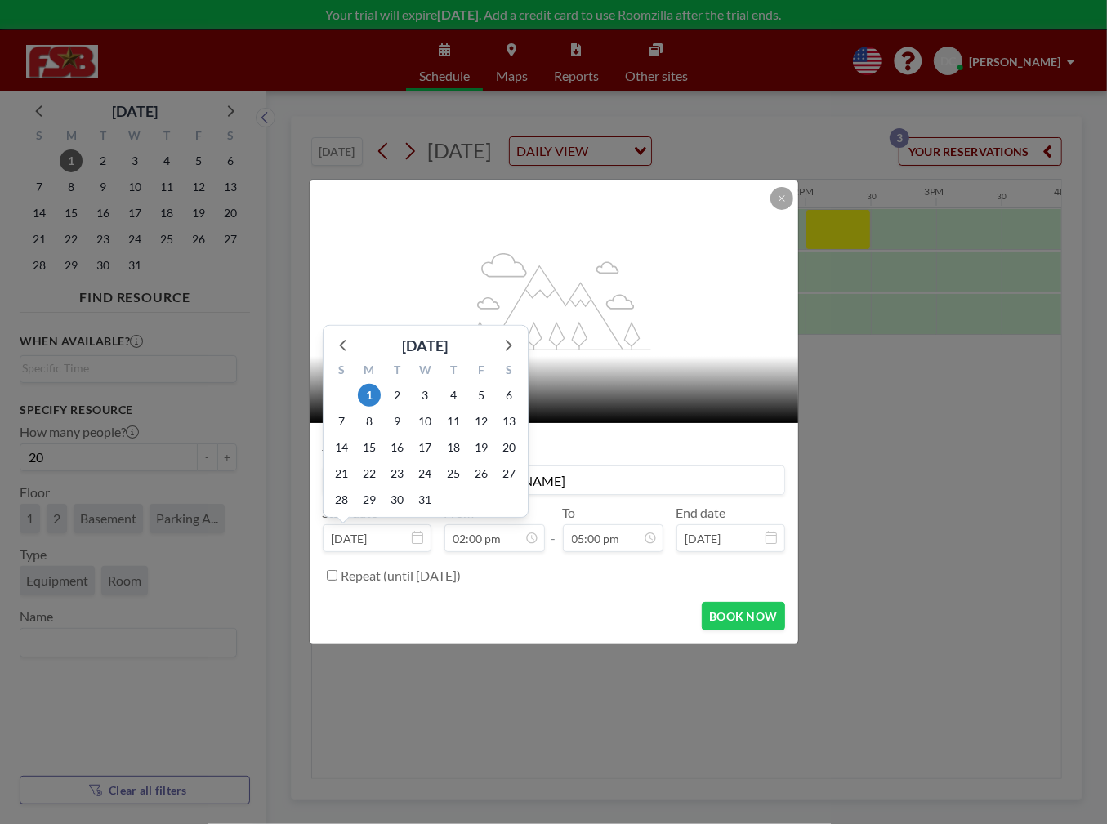
click at [407, 537] on input "[DATE]" at bounding box center [377, 538] width 109 height 28
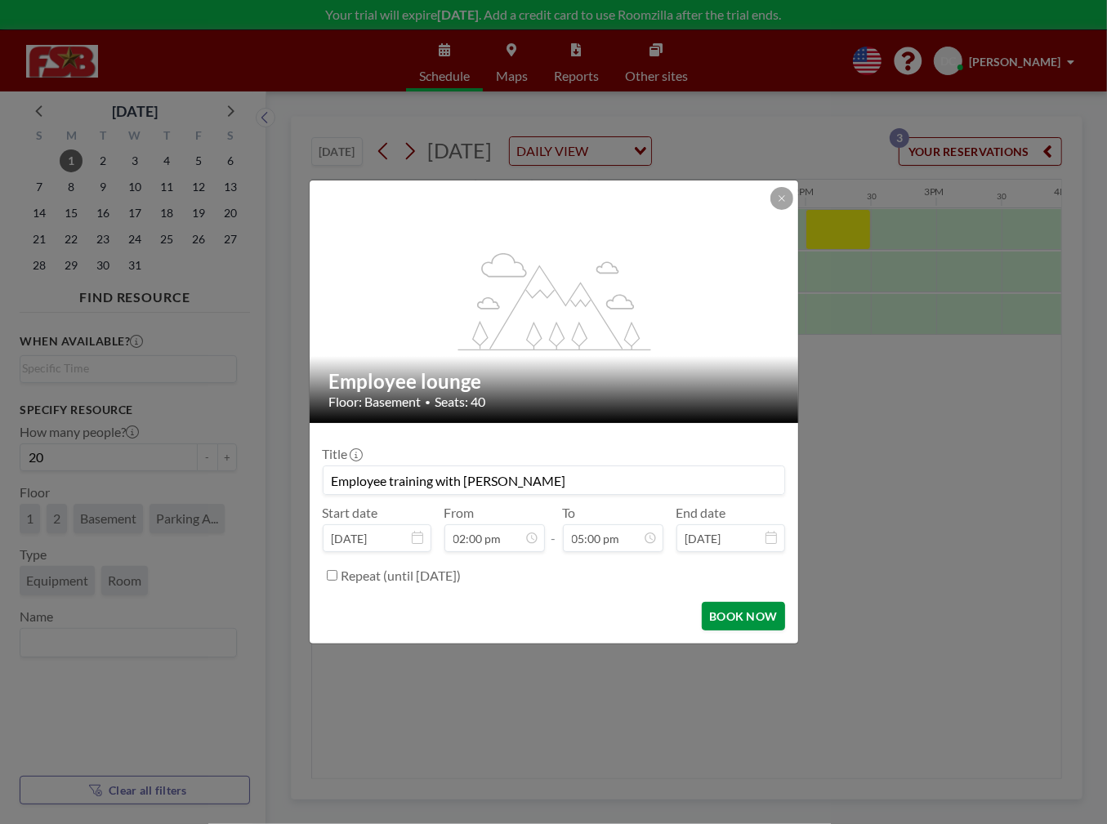
click at [735, 615] on button "BOOK NOW" at bounding box center [743, 616] width 82 height 29
type input "Employee training with [PERSON_NAME]"
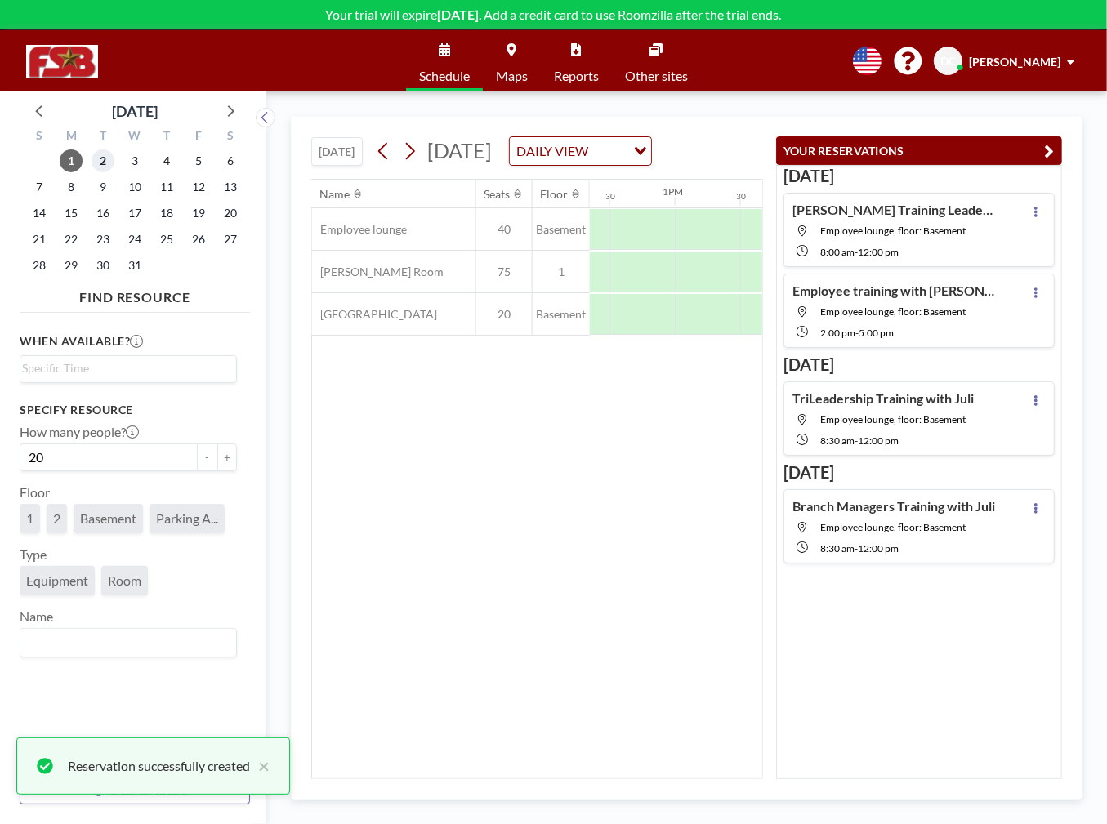
click at [105, 162] on span "2" at bounding box center [102, 160] width 23 height 23
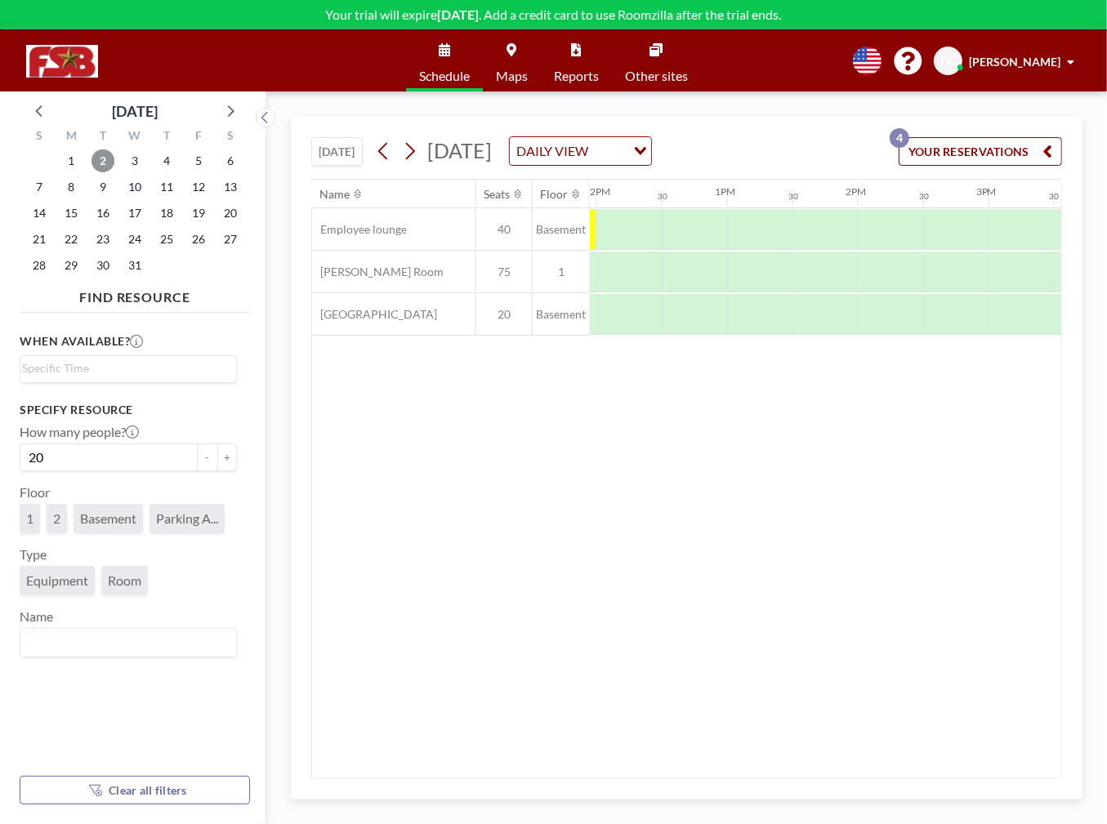
scroll to position [0, 1565]
click at [863, 226] on div at bounding box center [886, 229] width 65 height 41
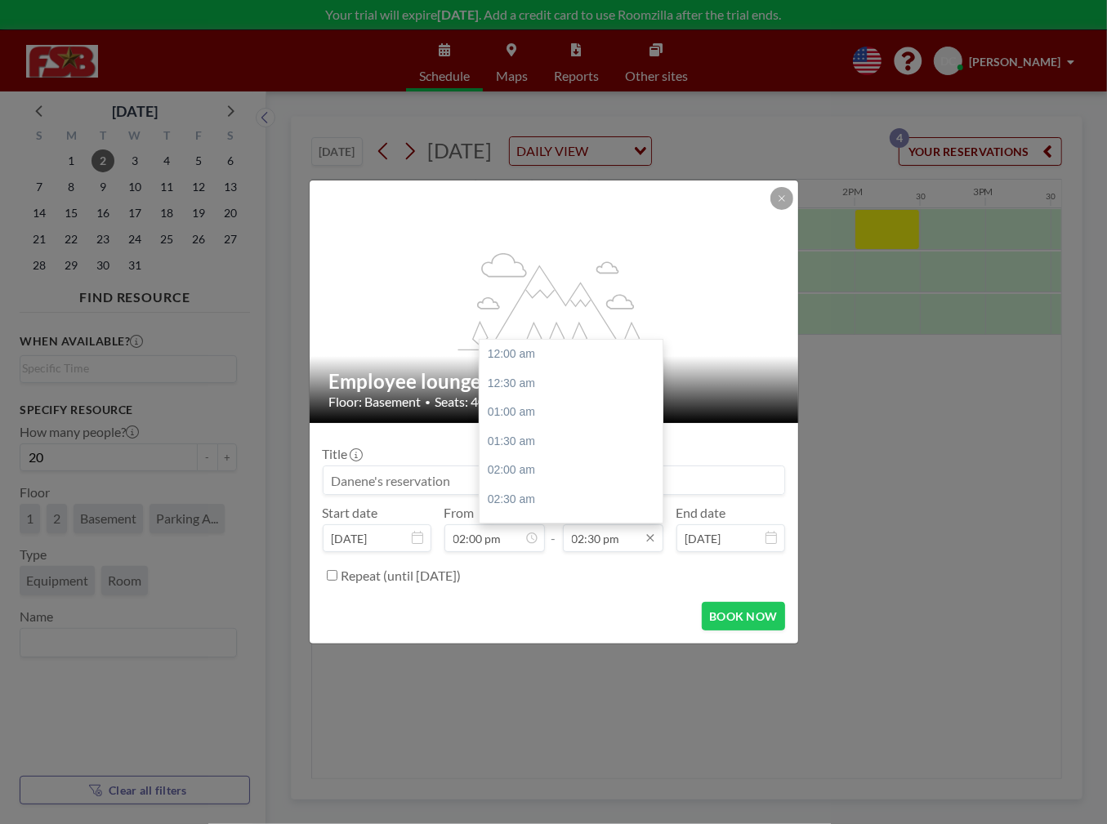
scroll to position [843, 0]
click at [539, 492] on div "05:00 pm" at bounding box center [574, 499] width 191 height 29
type input "05:00 pm"
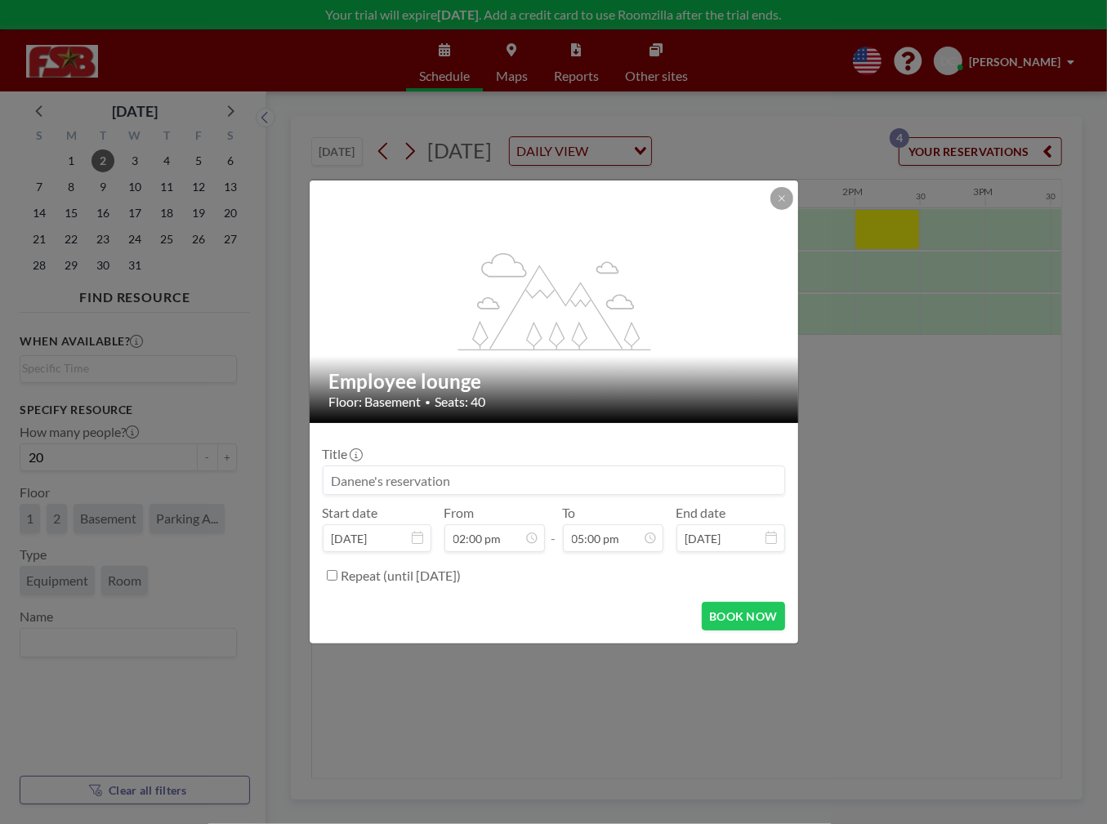
click at [417, 470] on input at bounding box center [553, 480] width 461 height 28
type input "Employee Training with Juli"
click at [744, 617] on button "BOOK NOW" at bounding box center [743, 616] width 82 height 29
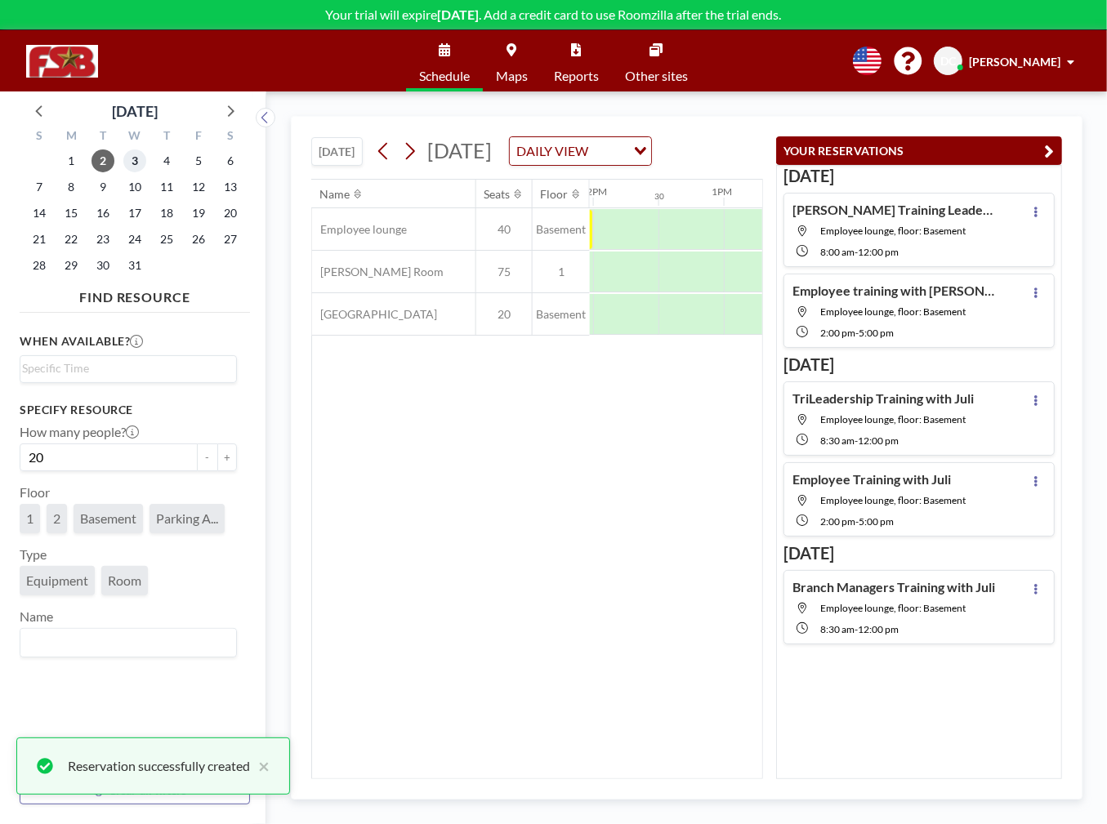
click at [131, 153] on span "3" at bounding box center [134, 160] width 23 height 23
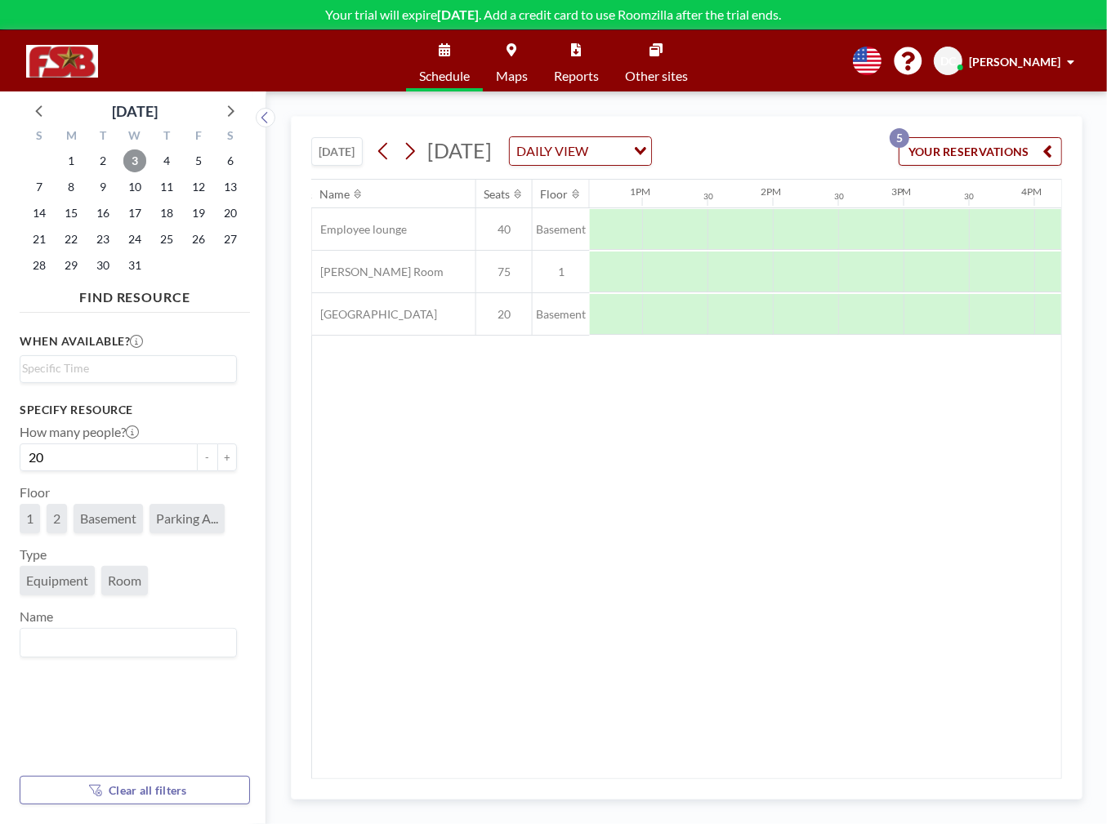
scroll to position [0, 1662]
click at [771, 212] on div at bounding box center [789, 229] width 65 height 41
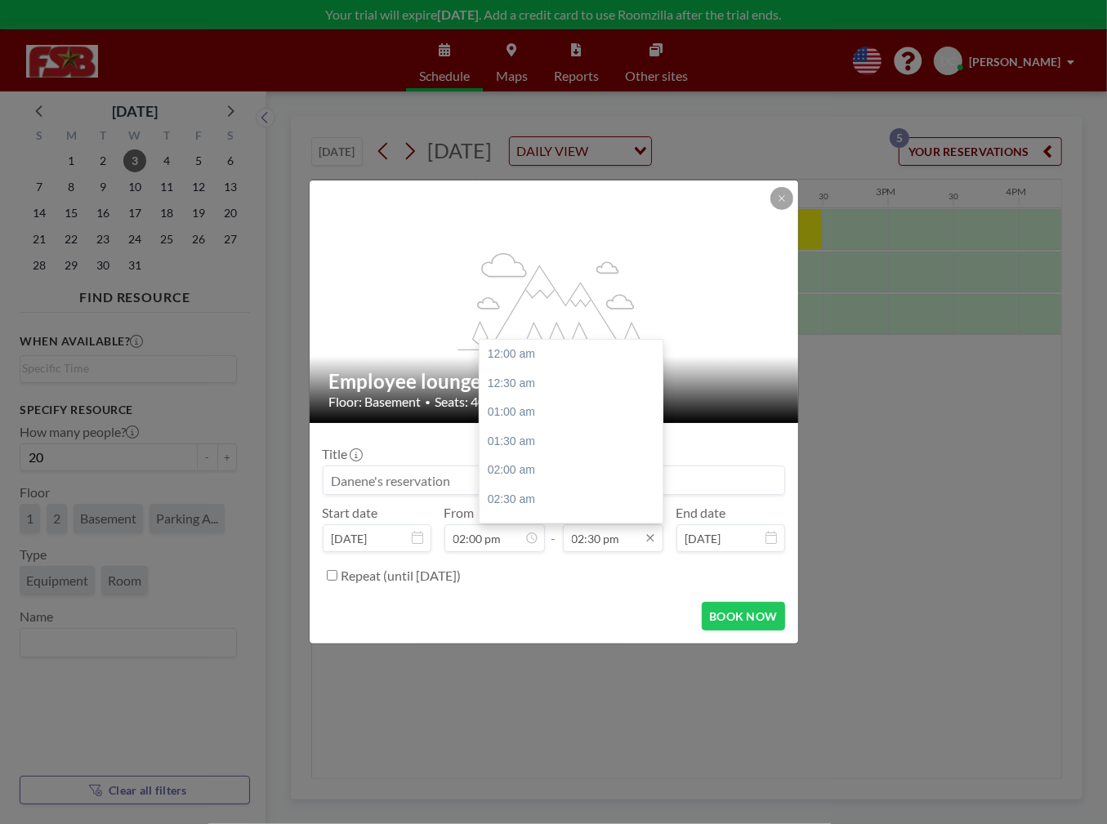
scroll to position [843, 0]
click at [564, 487] on div "05:00 pm" at bounding box center [574, 499] width 191 height 29
type input "05:00 pm"
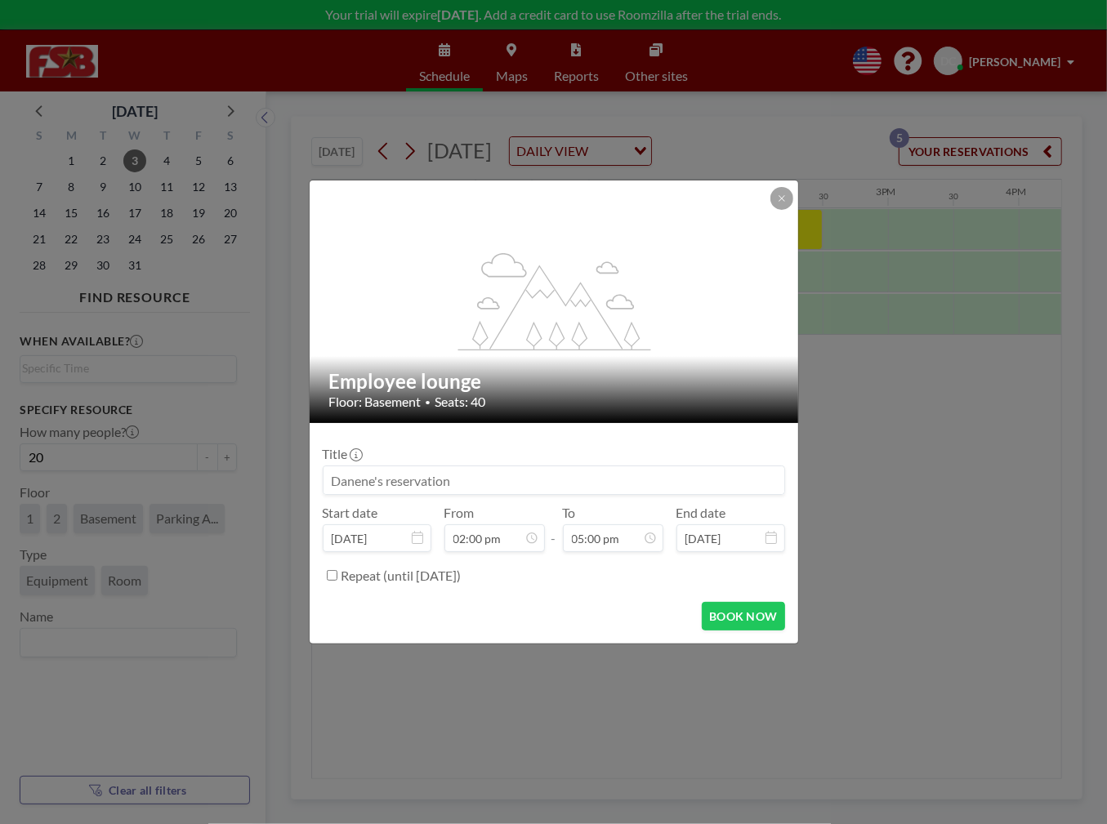
click at [332, 478] on input at bounding box center [553, 480] width 461 height 28
type input "Employee Training with Juli"
click at [748, 612] on button "BOOK NOW" at bounding box center [743, 616] width 82 height 29
